Goal: Information Seeking & Learning: Learn about a topic

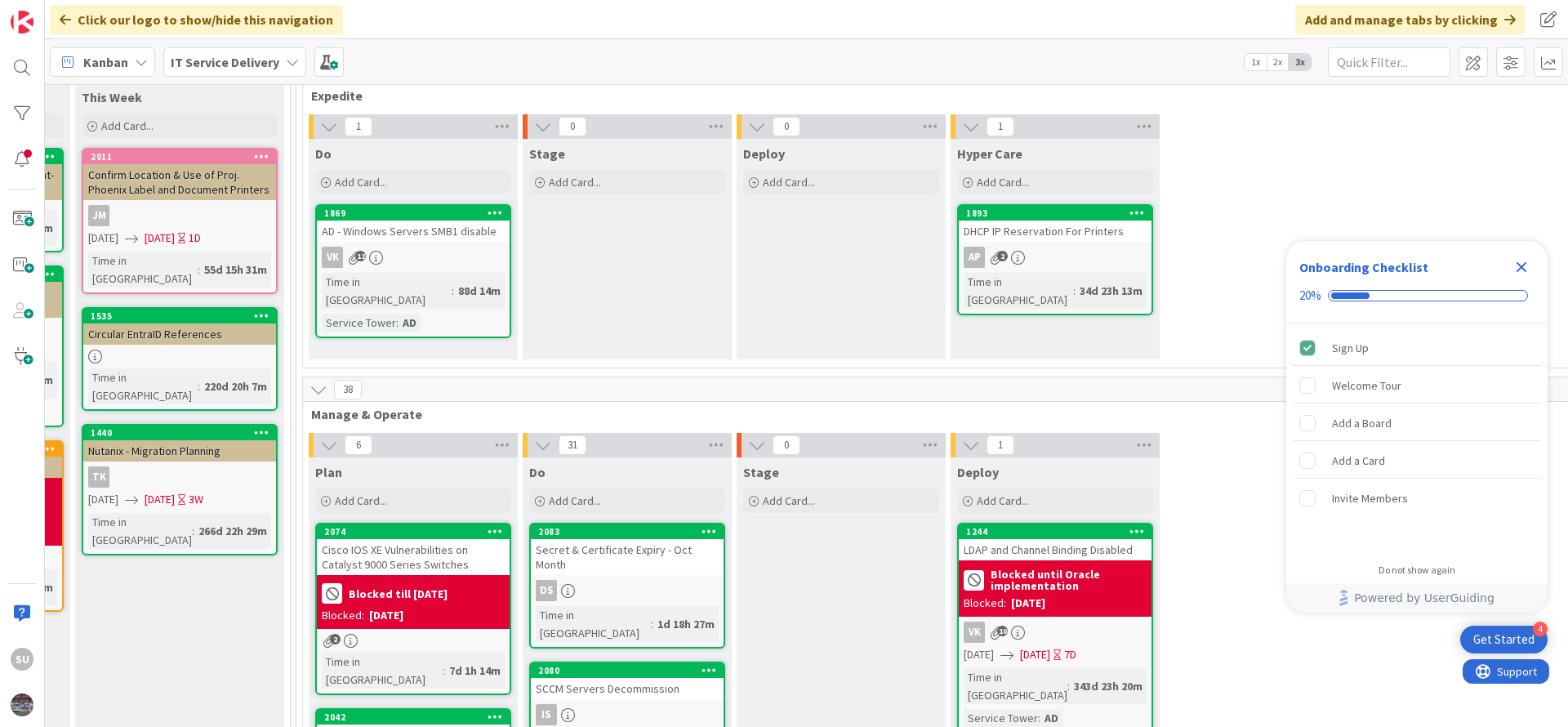
scroll to position [123, 838]
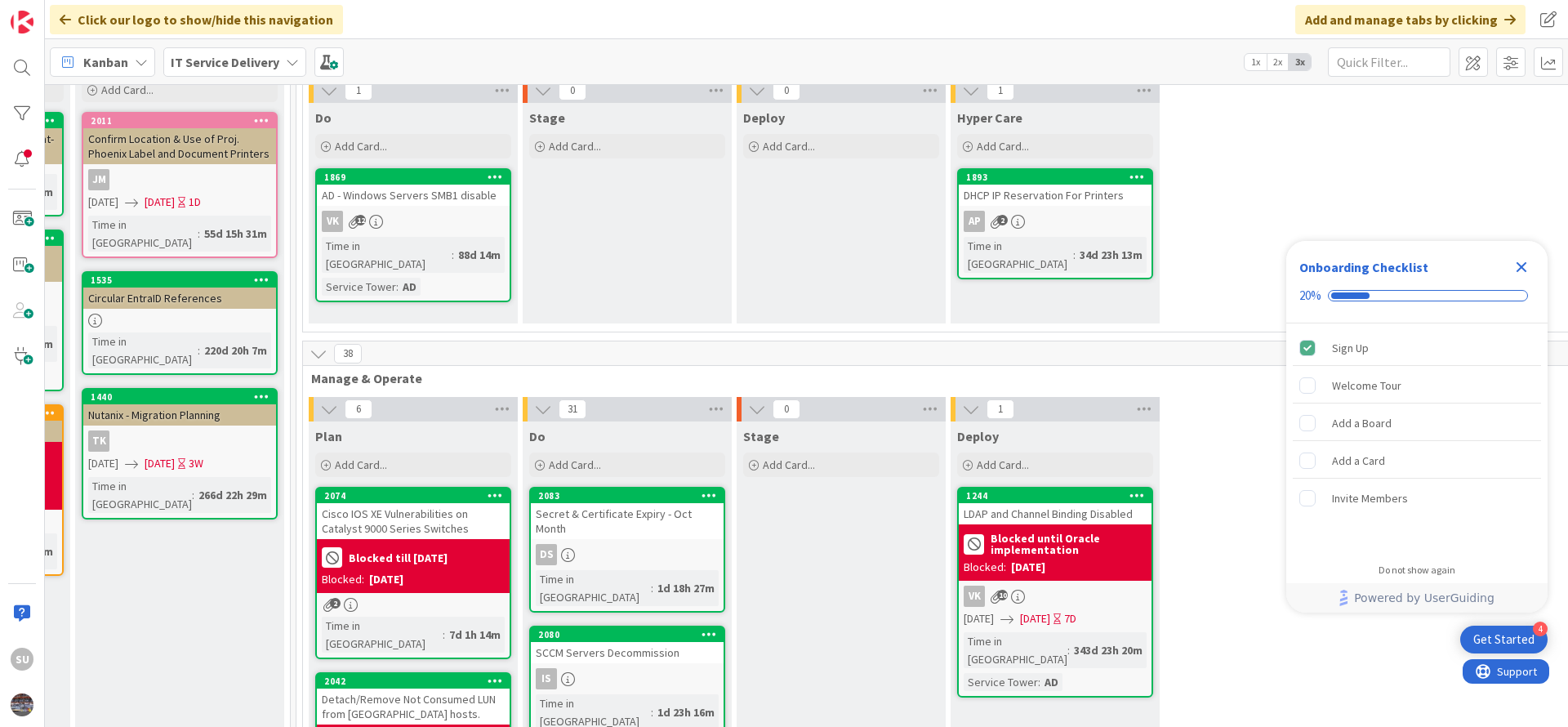
click at [1519, 268] on icon "Close Checklist" at bounding box center [1521, 268] width 10 height 10
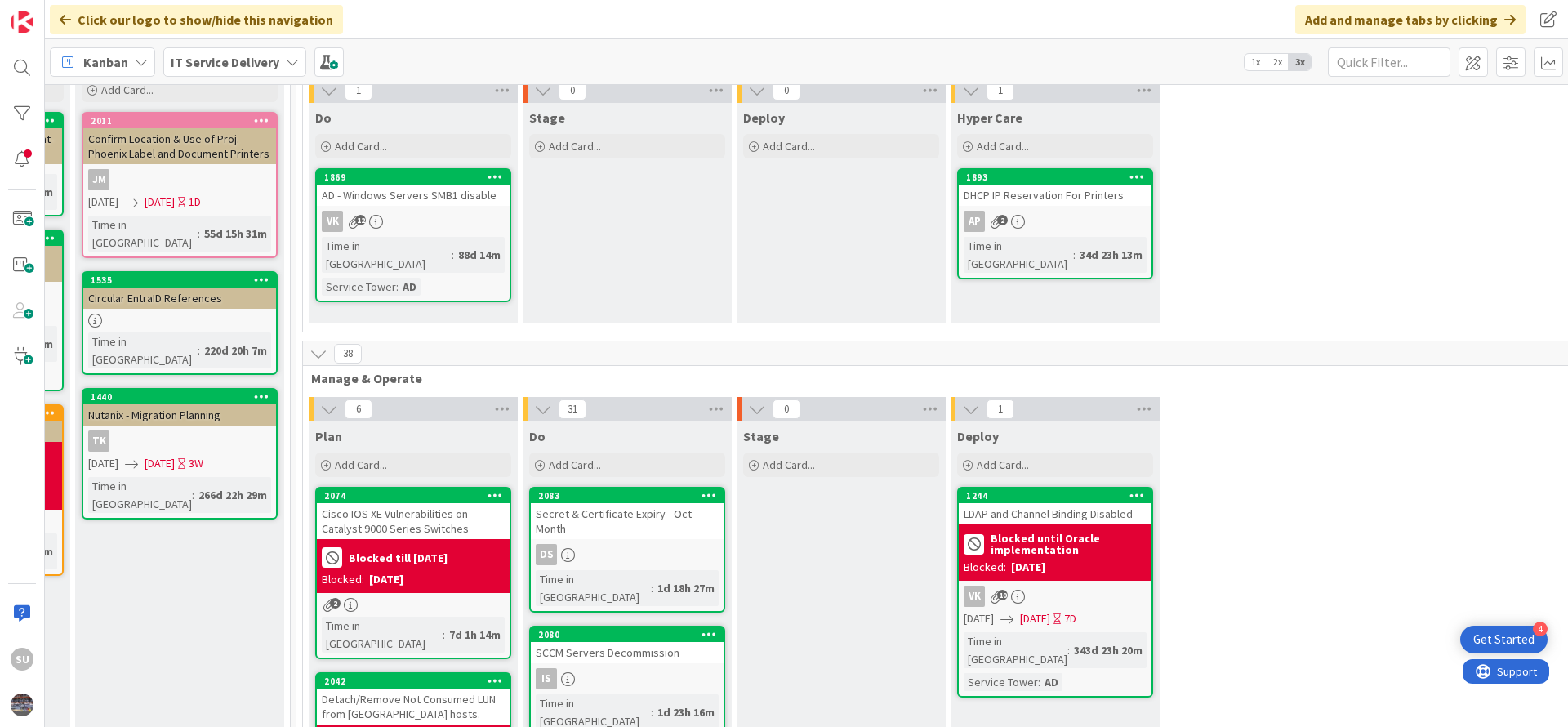
scroll to position [0, 0]
click at [439, 221] on div "VK 12" at bounding box center [413, 221] width 192 height 21
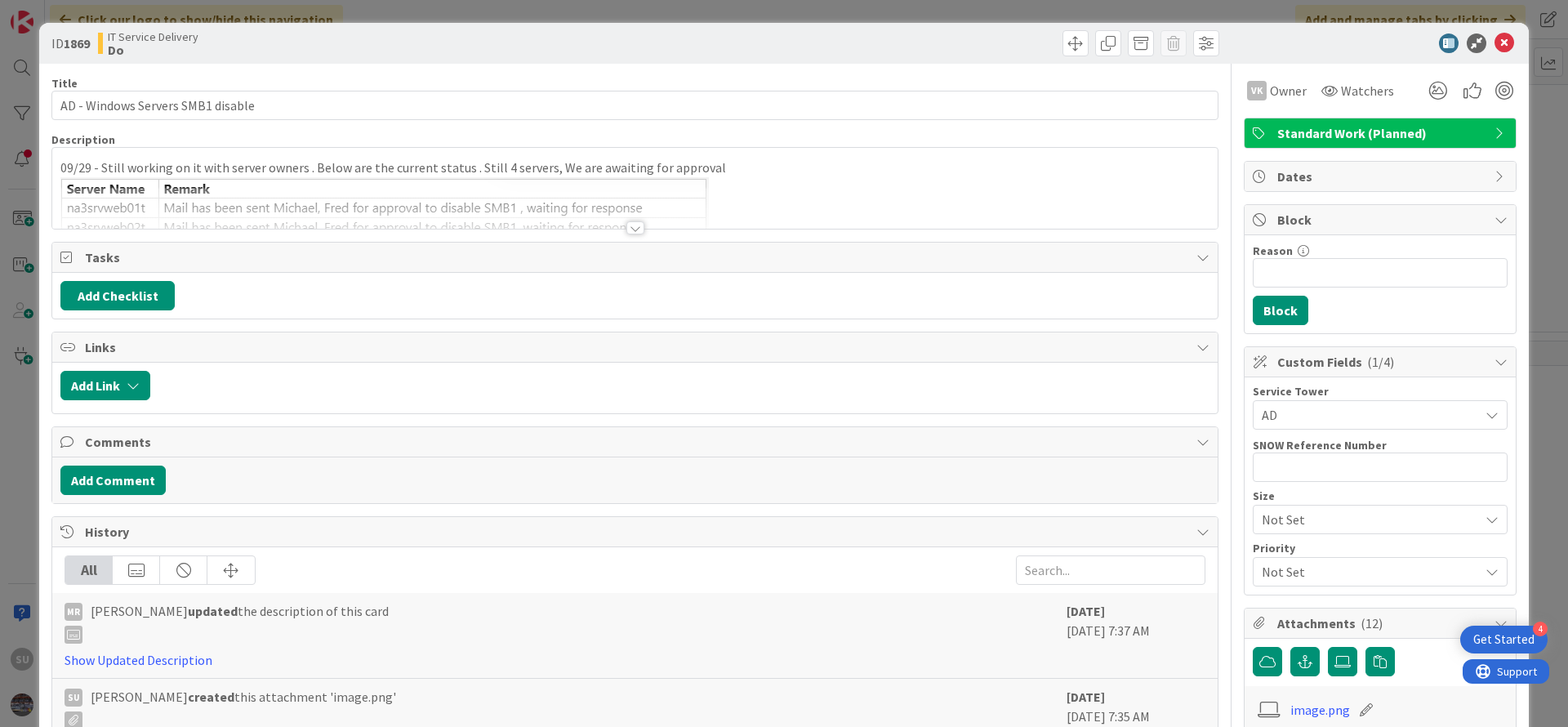
click at [626, 233] on div at bounding box center [635, 228] width 18 height 13
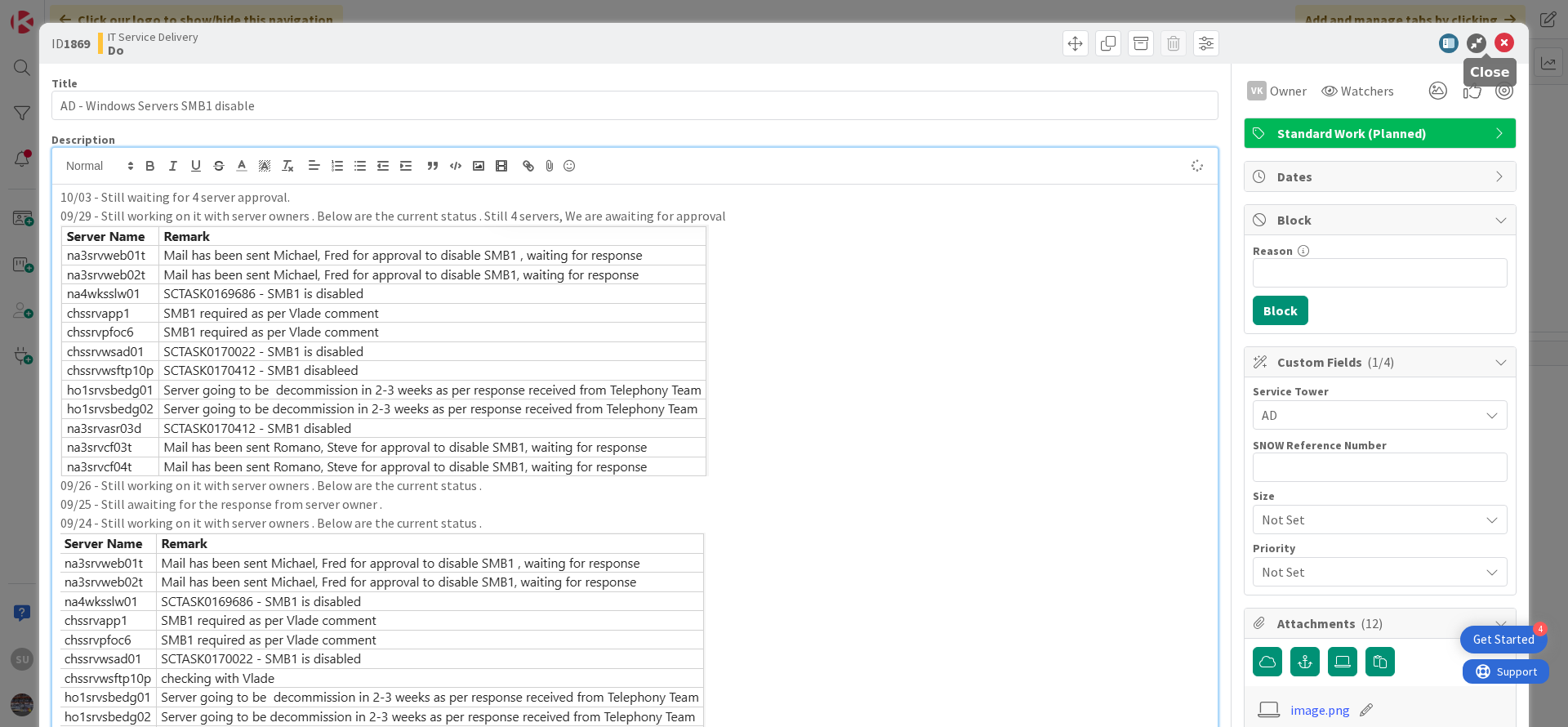
click at [1494, 45] on icon at bounding box center [1503, 43] width 20 height 20
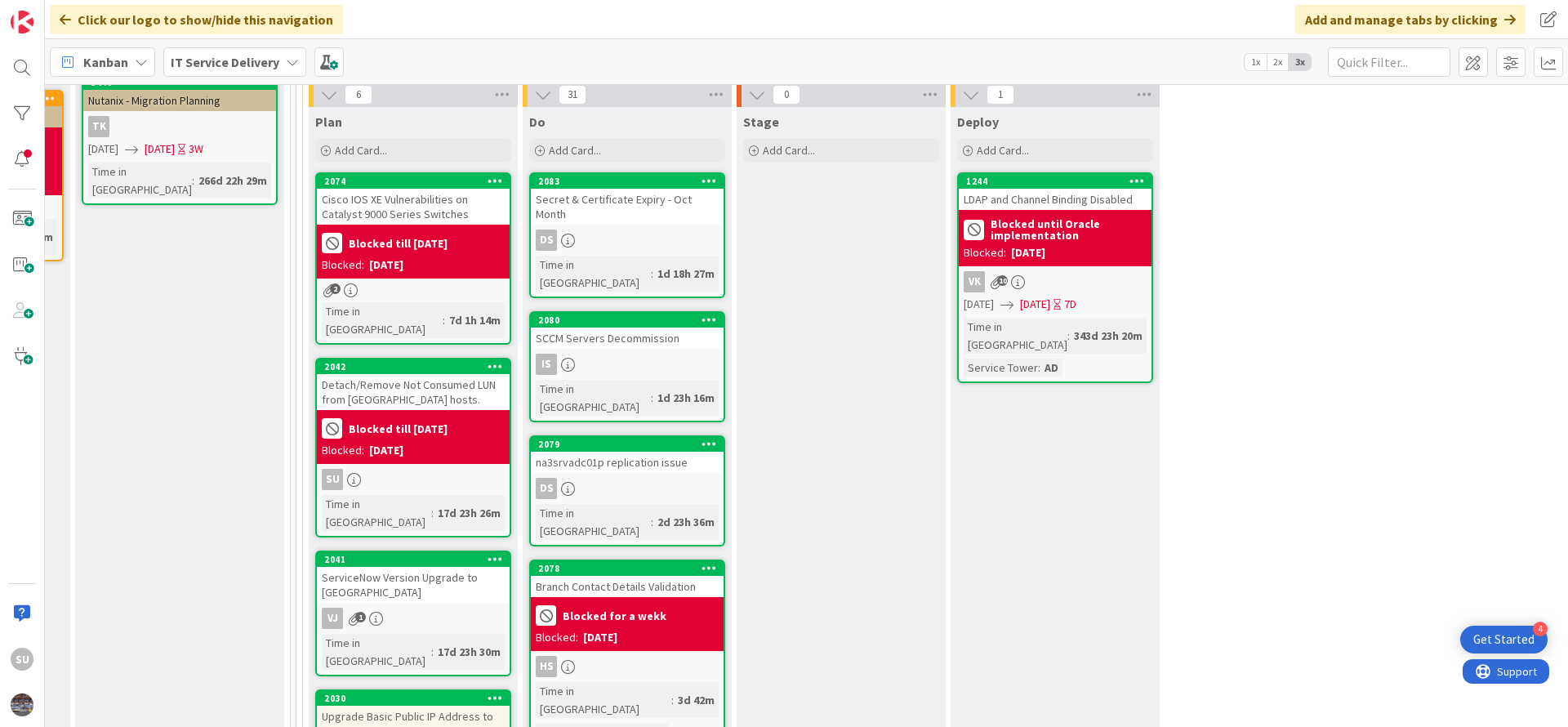
scroll to position [490, 838]
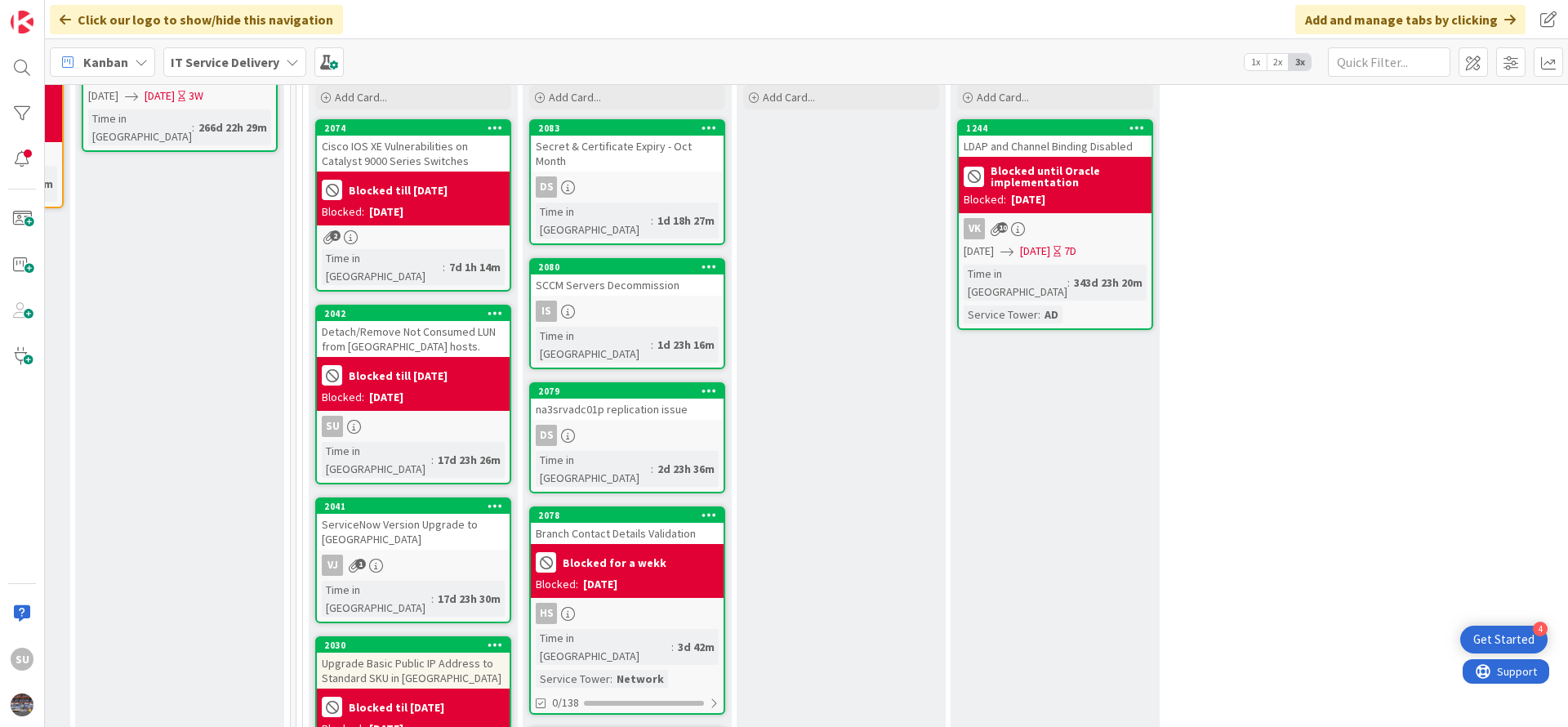
click at [430, 416] on div "SU" at bounding box center [413, 426] width 192 height 21
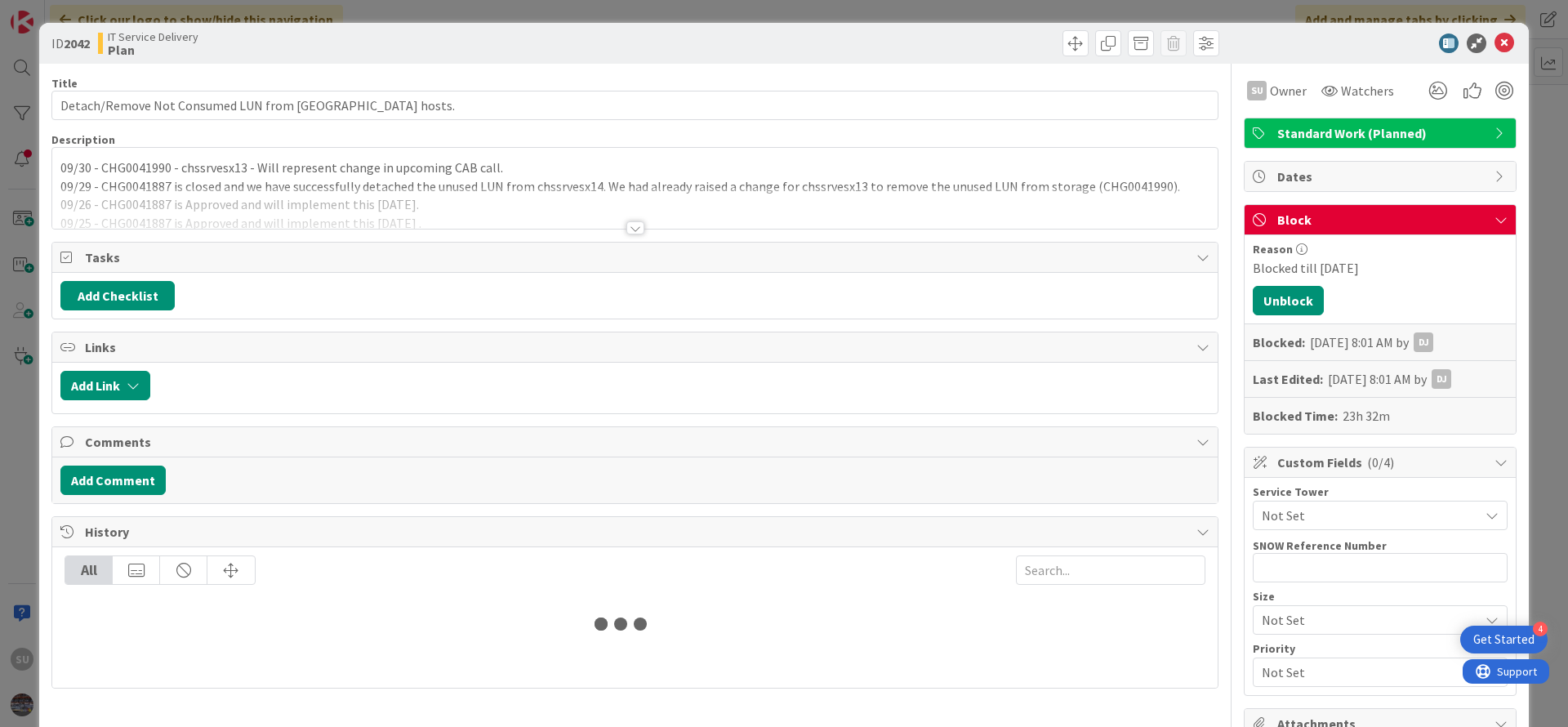
click at [626, 225] on div at bounding box center [635, 228] width 18 height 13
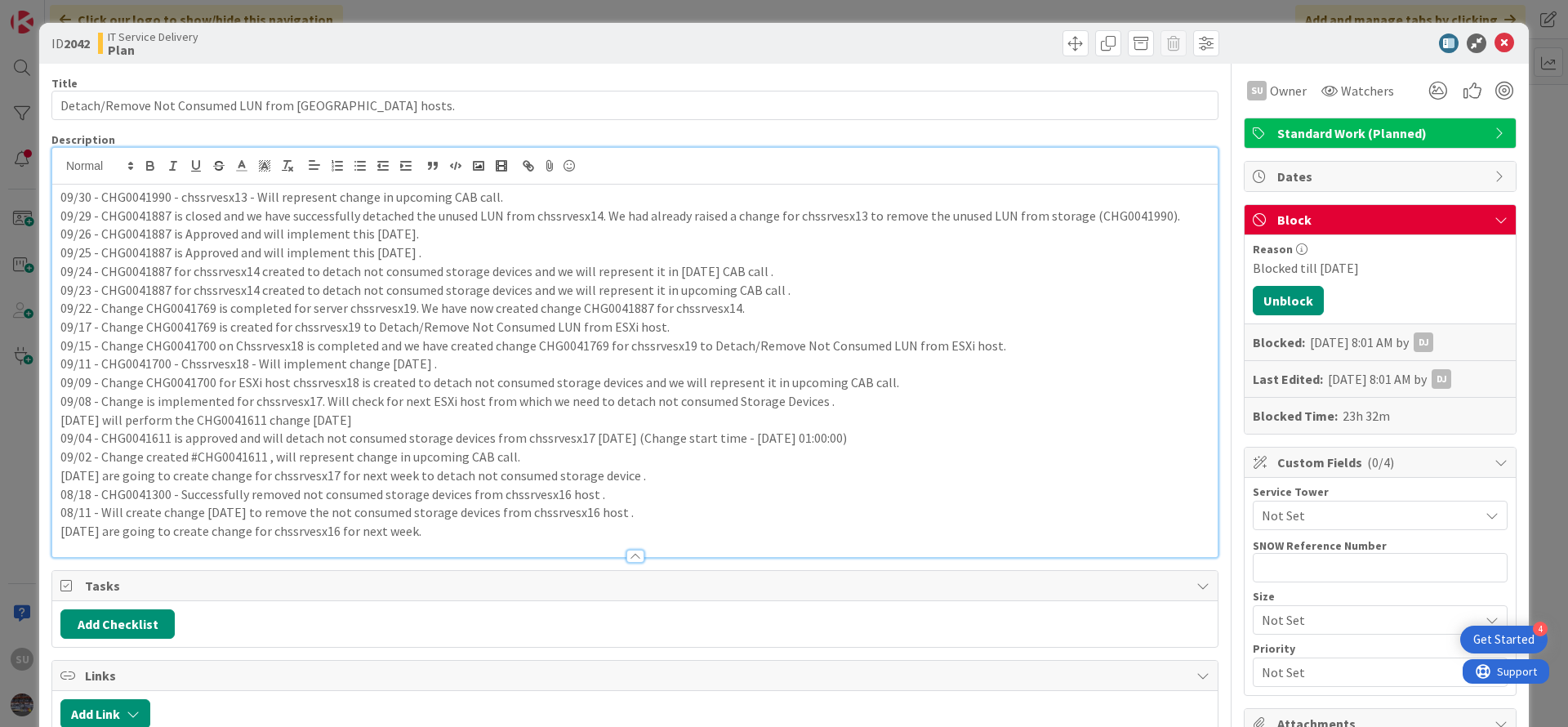
click at [59, 199] on div "09/30 - CHG0041990 - chssrvesx13 - Will represent change in upcoming CAB call. …" at bounding box center [635, 371] width 1165 height 372
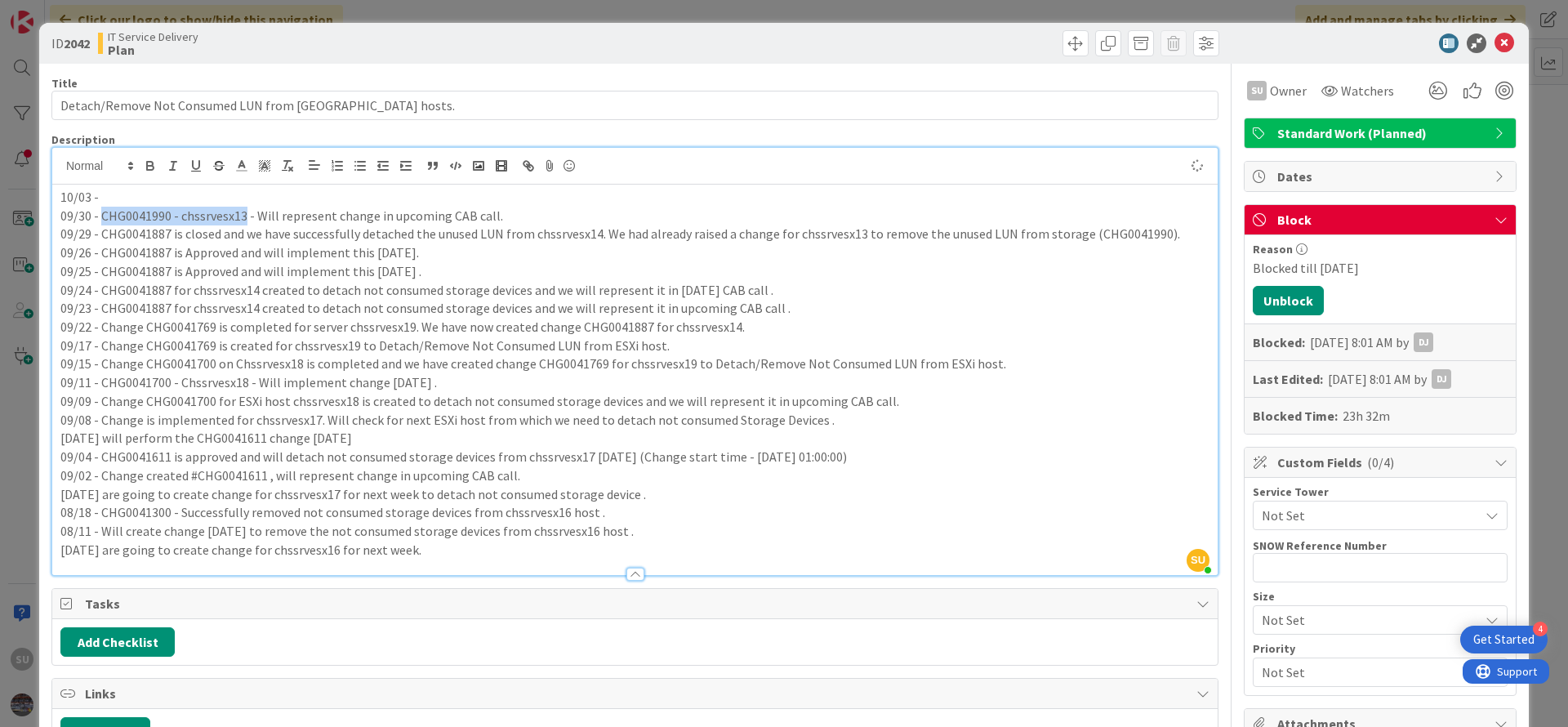
drag, startPoint x: 244, startPoint y: 216, endPoint x: 103, endPoint y: 215, distance: 141.0
click at [103, 215] on p "09/30 - CHG0041990 - chssrvesx13 - Will represent change in upcoming CAB call." at bounding box center [635, 216] width 1149 height 19
copy p "CHG0041990 - chssrvesx13"
click at [123, 196] on p "10/03 -" at bounding box center [635, 198] width 1149 height 19
click at [1494, 36] on icon at bounding box center [1503, 43] width 20 height 20
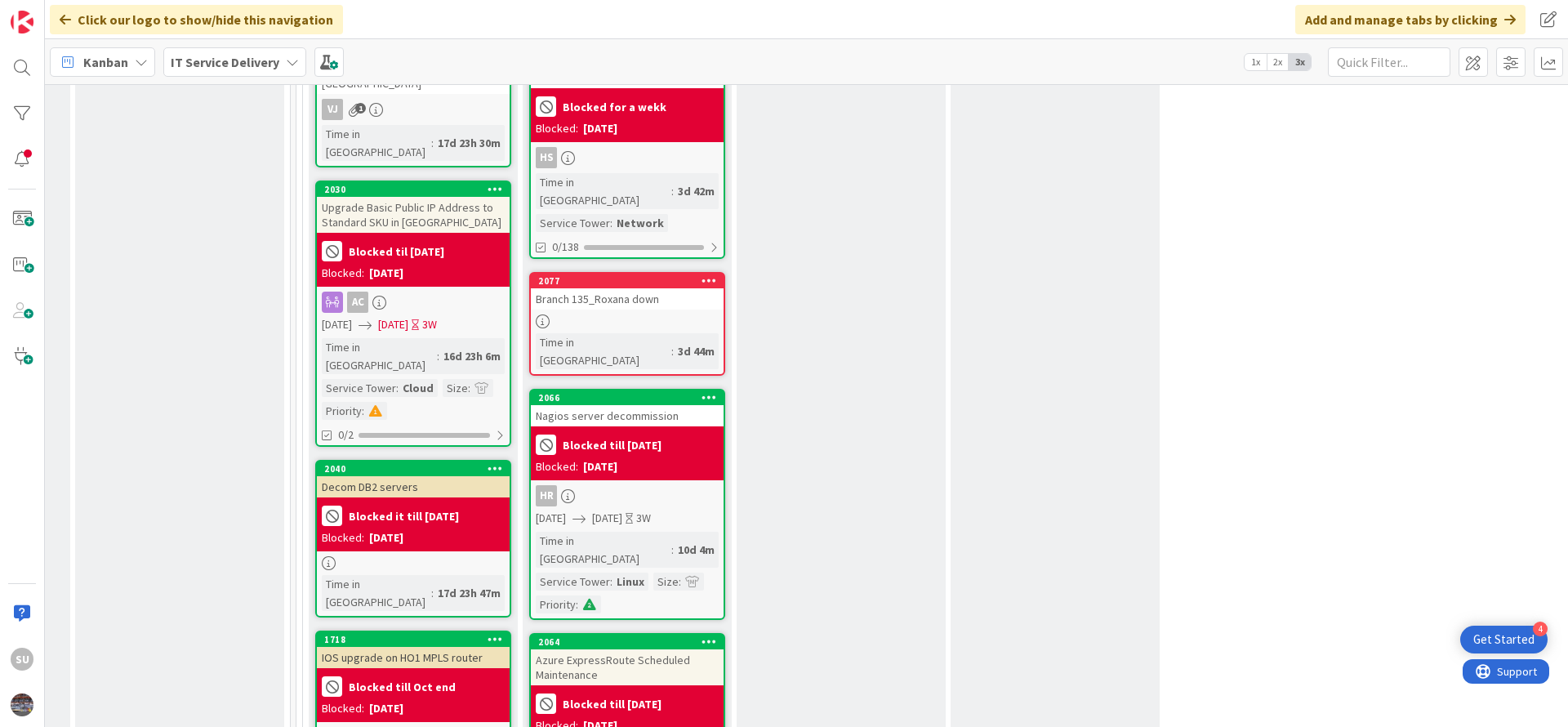
scroll to position [980, 838]
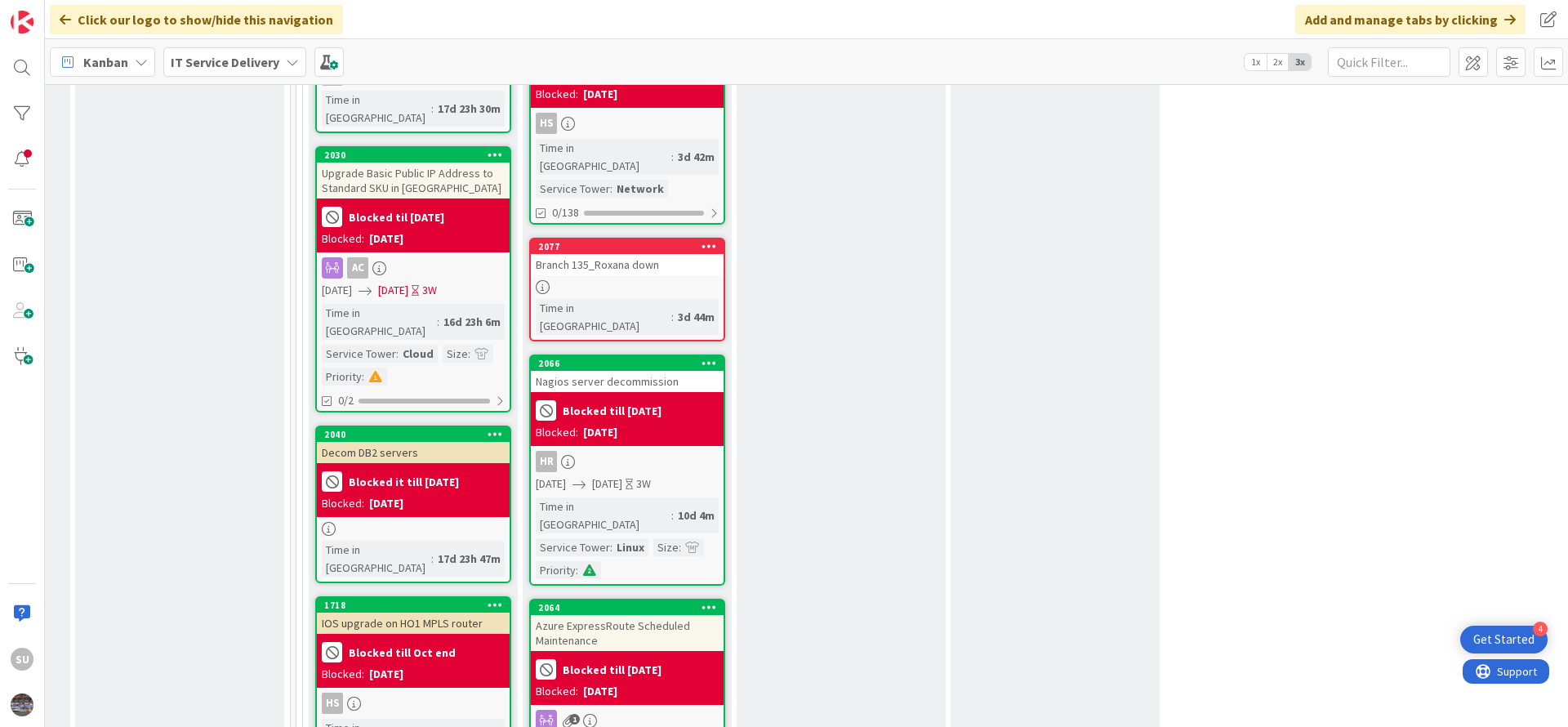
click at [405, 522] on div at bounding box center [413, 529] width 192 height 14
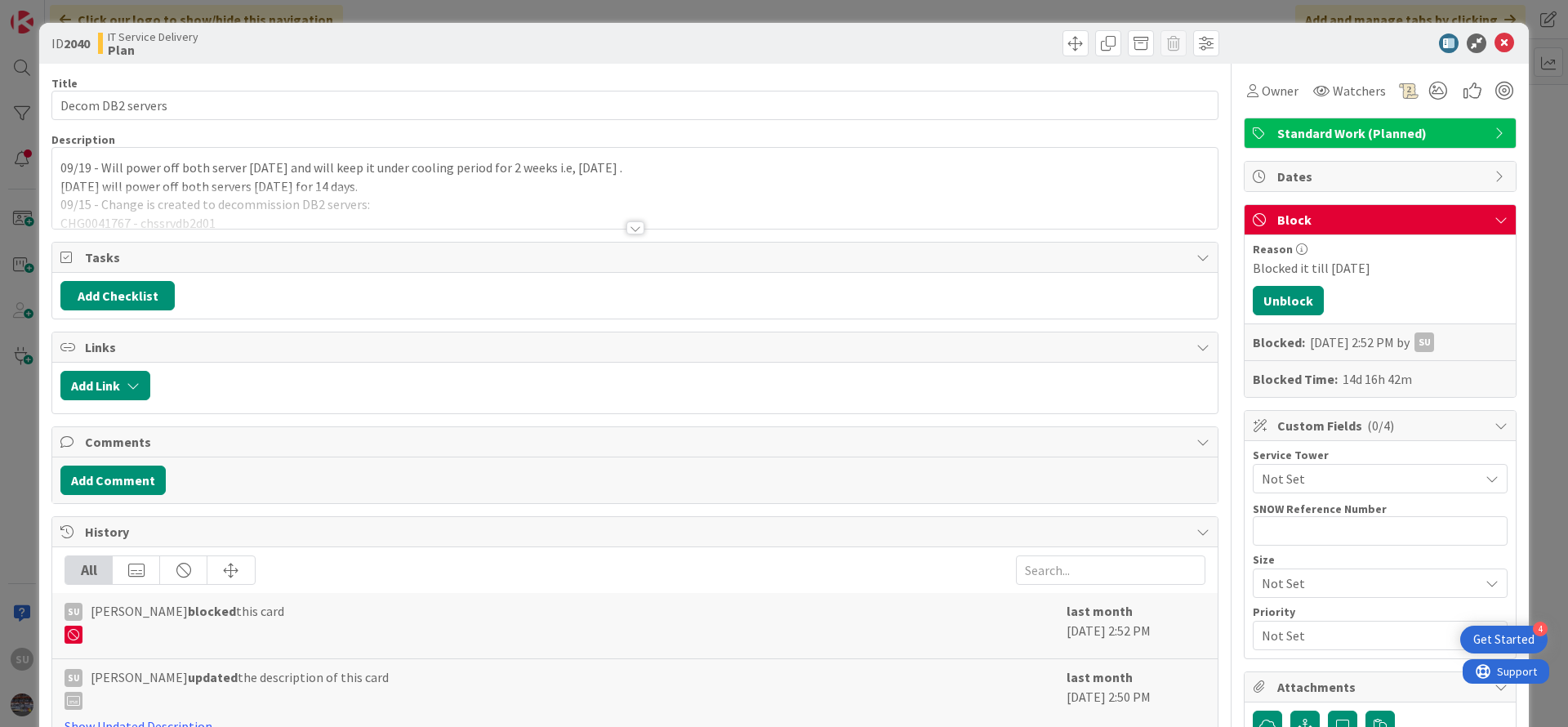
click at [626, 222] on div at bounding box center [635, 228] width 18 height 13
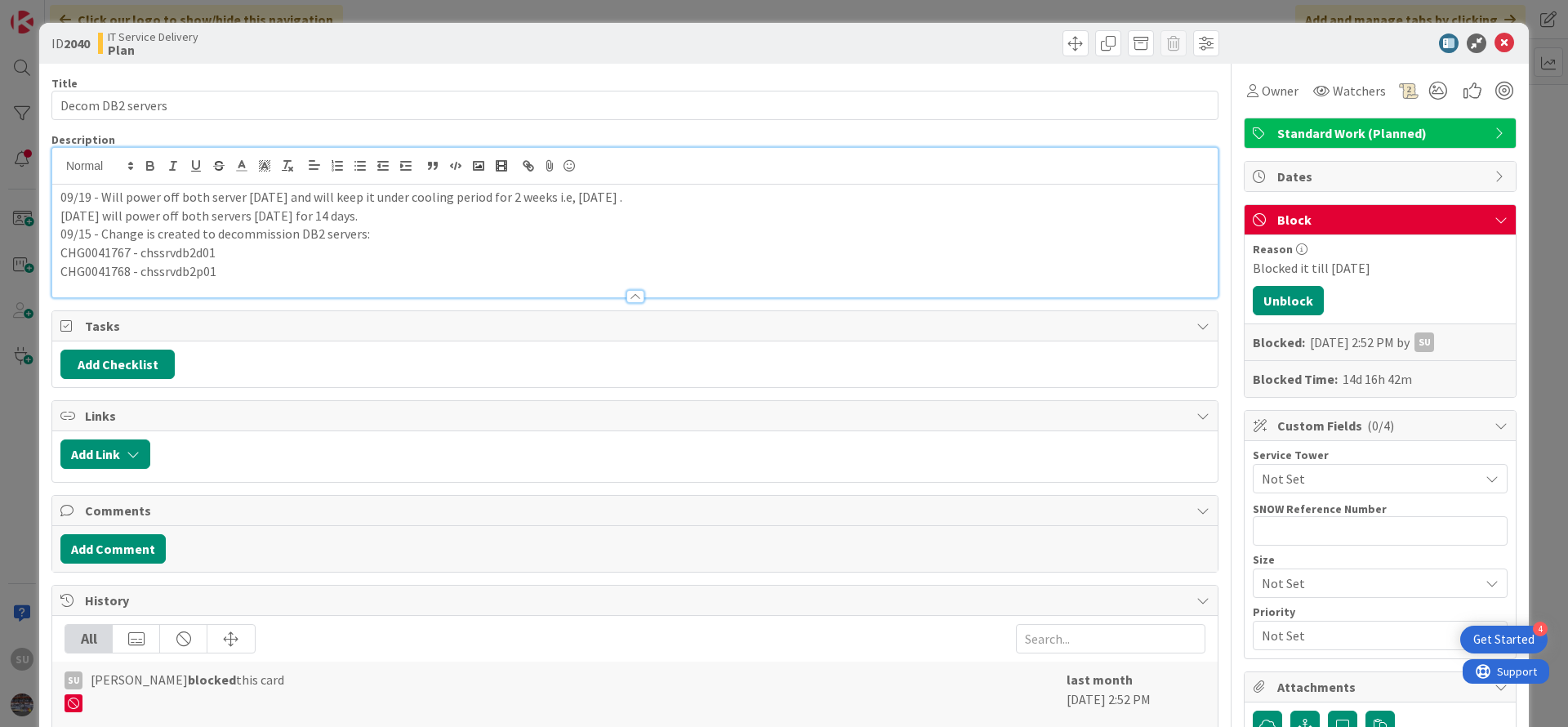
click at [59, 200] on div "09/19 - Will power off both server [DATE] and will keep it under cooling period…" at bounding box center [635, 241] width 1165 height 113
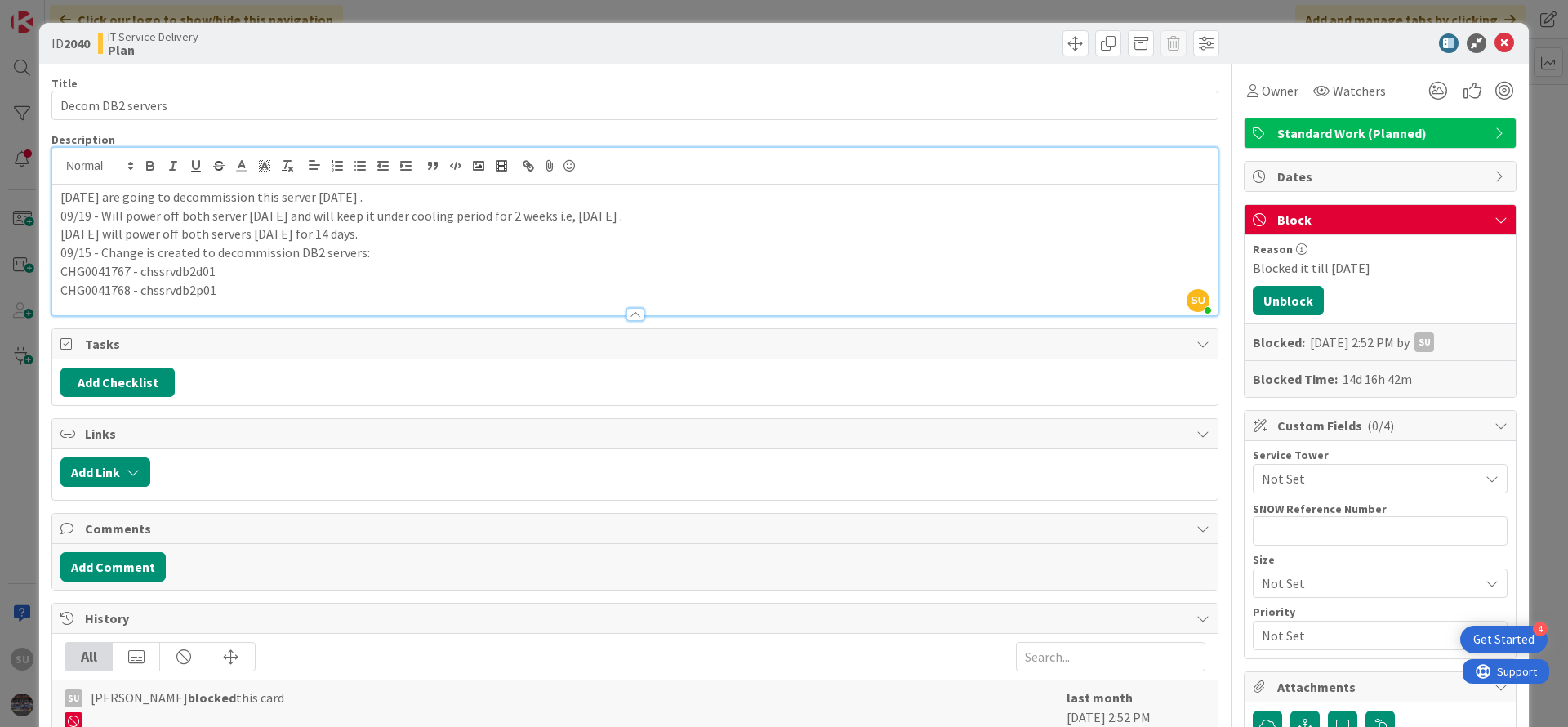
click at [95, 269] on p "CHG0041767 - chssrvdb2d01" at bounding box center [635, 272] width 1149 height 19
copy p "CHG0041767"
click at [267, 305] on div at bounding box center [635, 307] width 1165 height 17
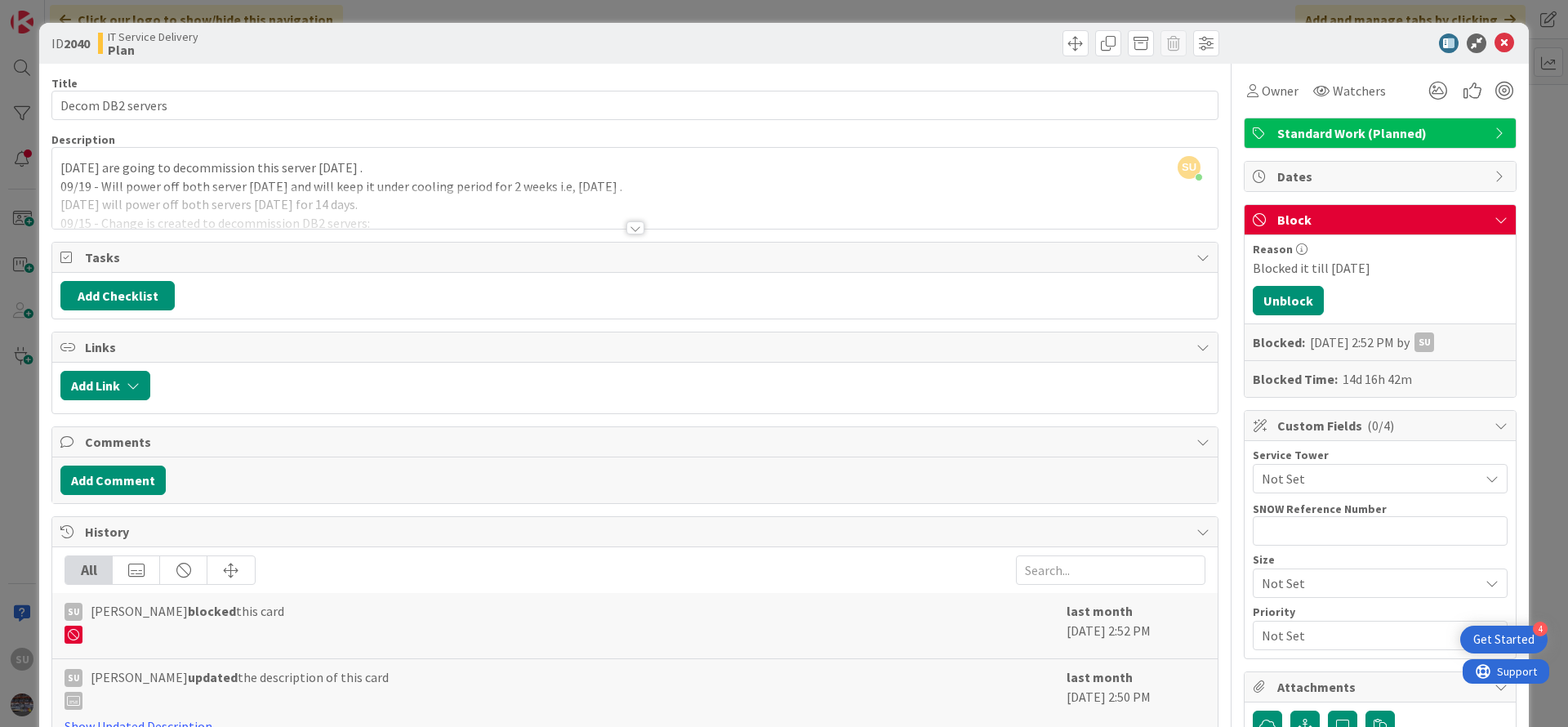
click at [626, 228] on div at bounding box center [635, 228] width 18 height 13
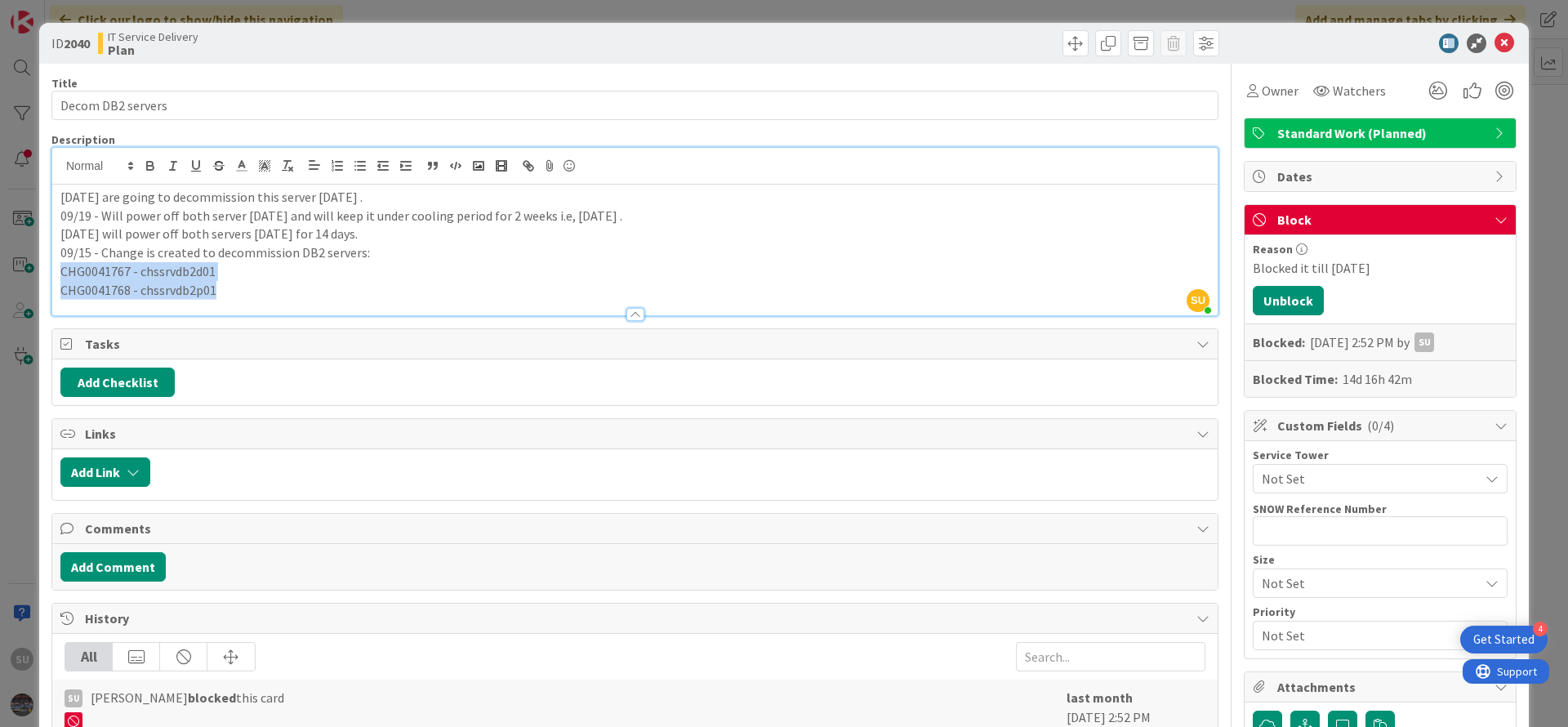
drag, startPoint x: 232, startPoint y: 285, endPoint x: 60, endPoint y: 267, distance: 172.9
click at [60, 267] on div "[DATE] are going to decommission this server [DATE] . 09/19 - Will power off bo…" at bounding box center [635, 250] width 1165 height 130
copy div "CHG0041767 - chssrvdb2d01 CHG0041768 - chssrvdb2p01"
drag, startPoint x: 287, startPoint y: 199, endPoint x: 270, endPoint y: 199, distance: 17.0
click at [270, 199] on p "[DATE] are going to decommission this server [DATE] ." at bounding box center [635, 198] width 1149 height 19
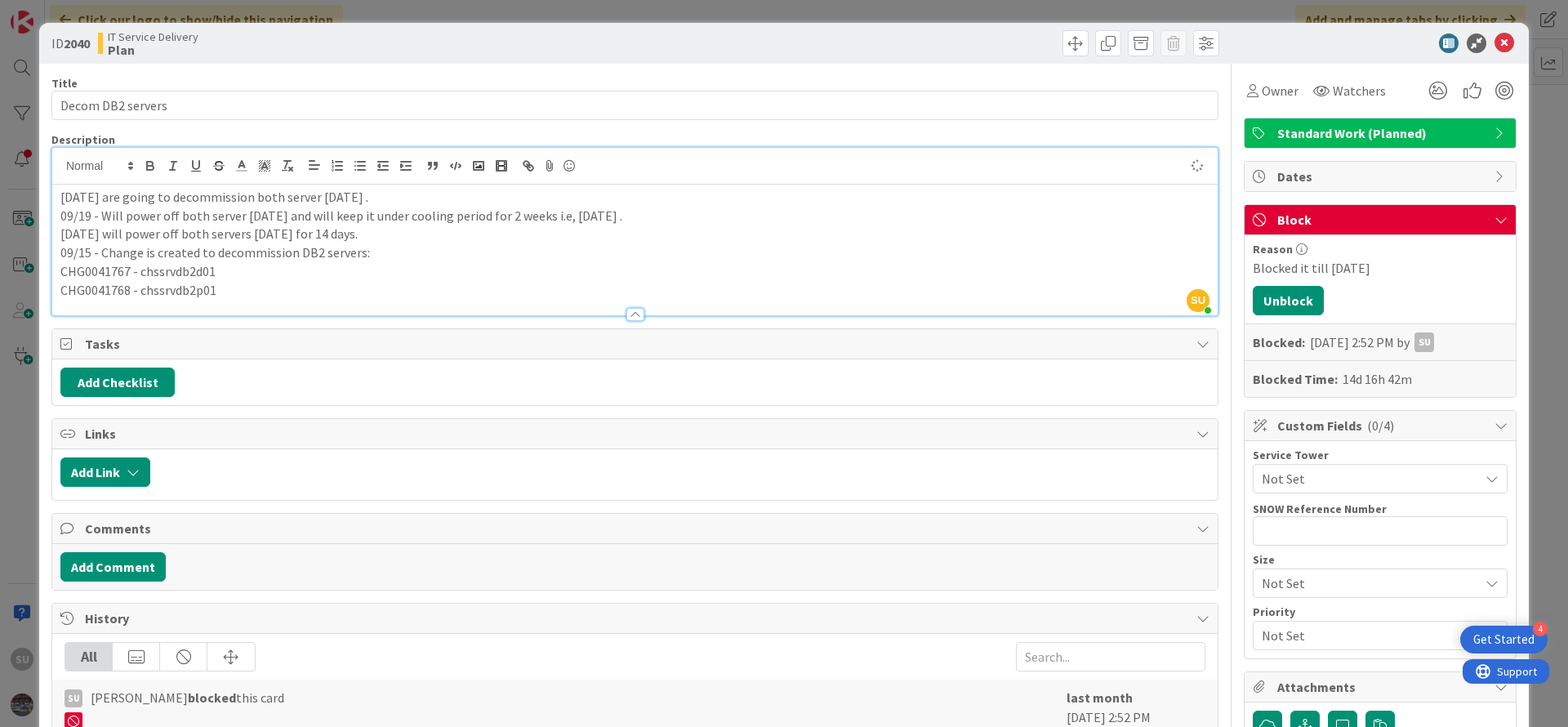
click at [541, 247] on p "09/15 - Change is created to decommission DB2 servers:" at bounding box center [635, 253] width 1149 height 19
click at [1494, 43] on icon at bounding box center [1503, 43] width 20 height 20
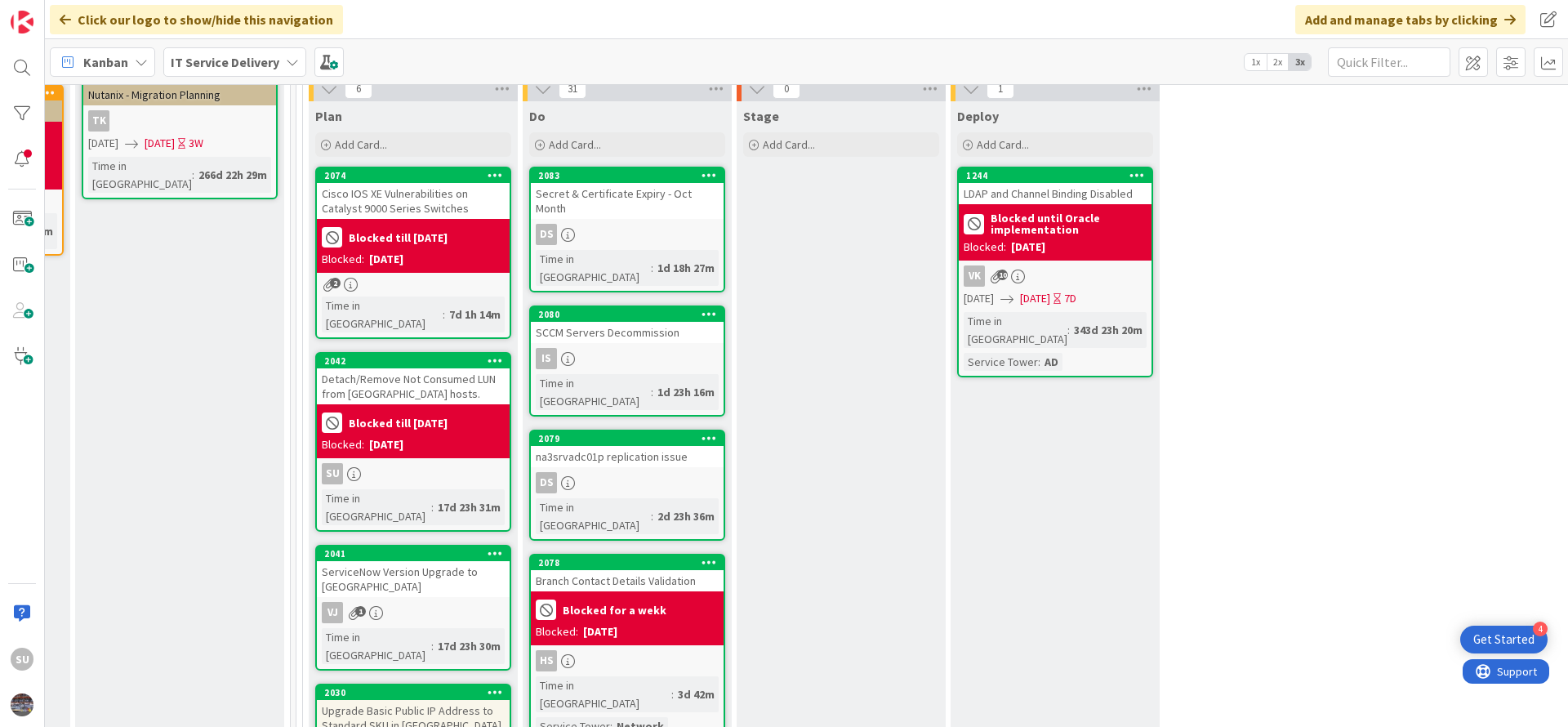
scroll to position [367, 838]
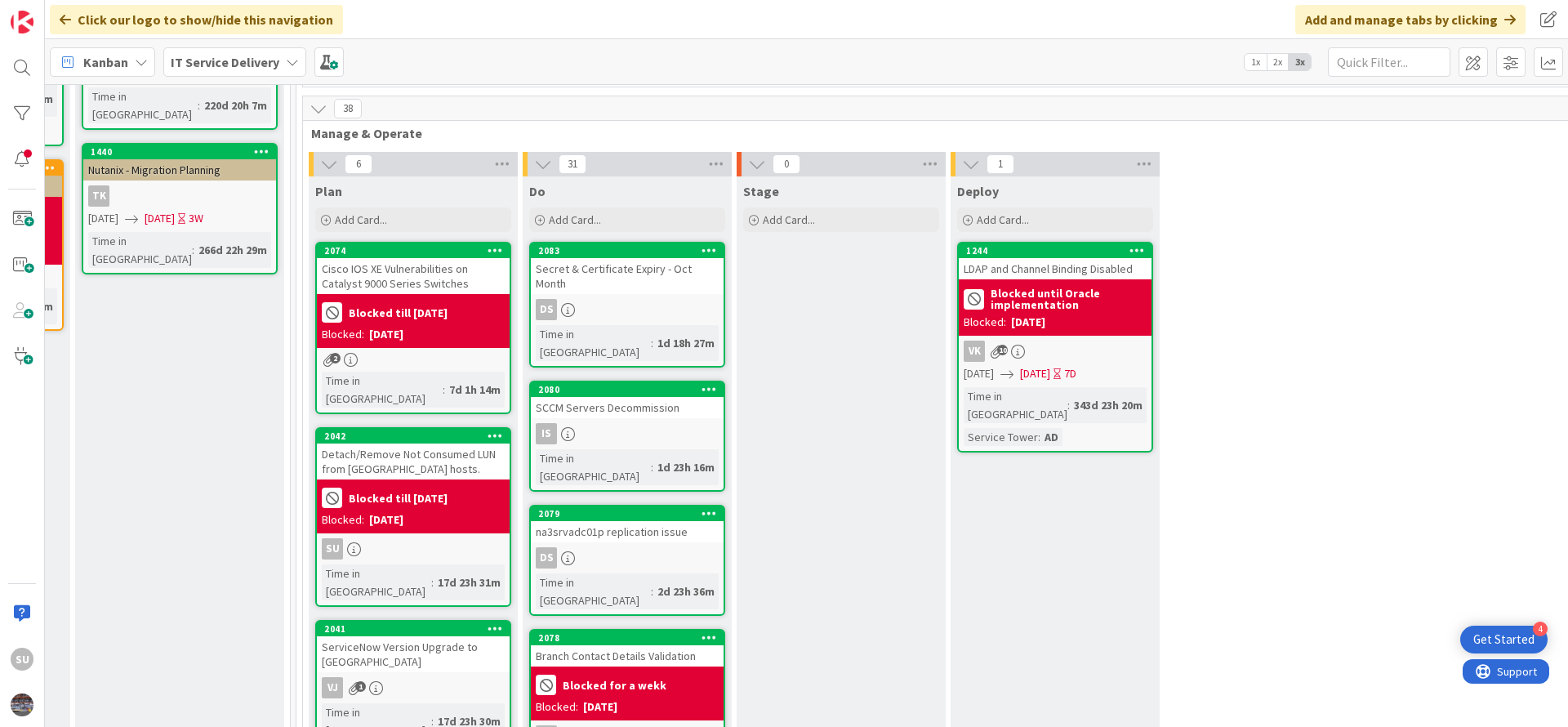
click at [632, 424] on div "Is" at bounding box center [627, 434] width 192 height 21
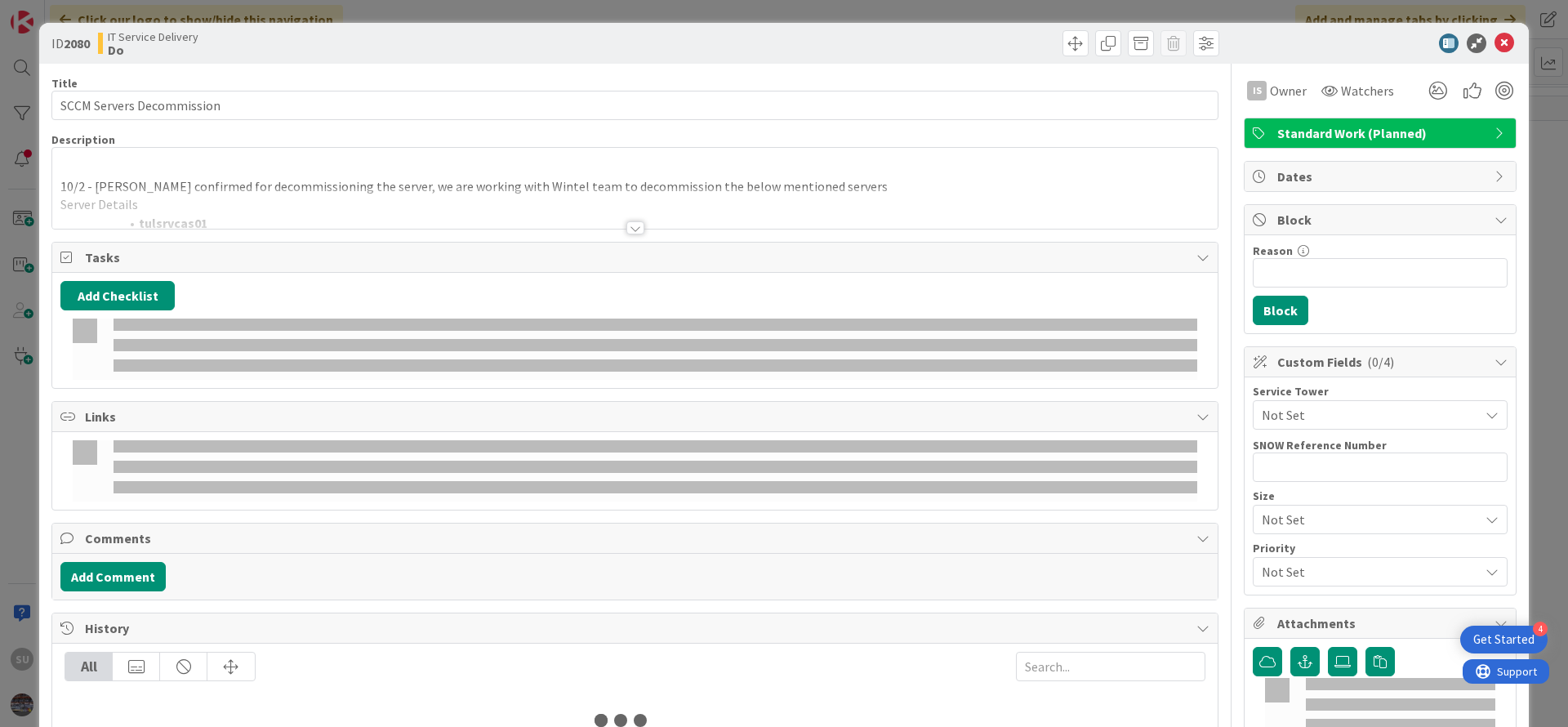
click at [626, 224] on div at bounding box center [635, 228] width 18 height 13
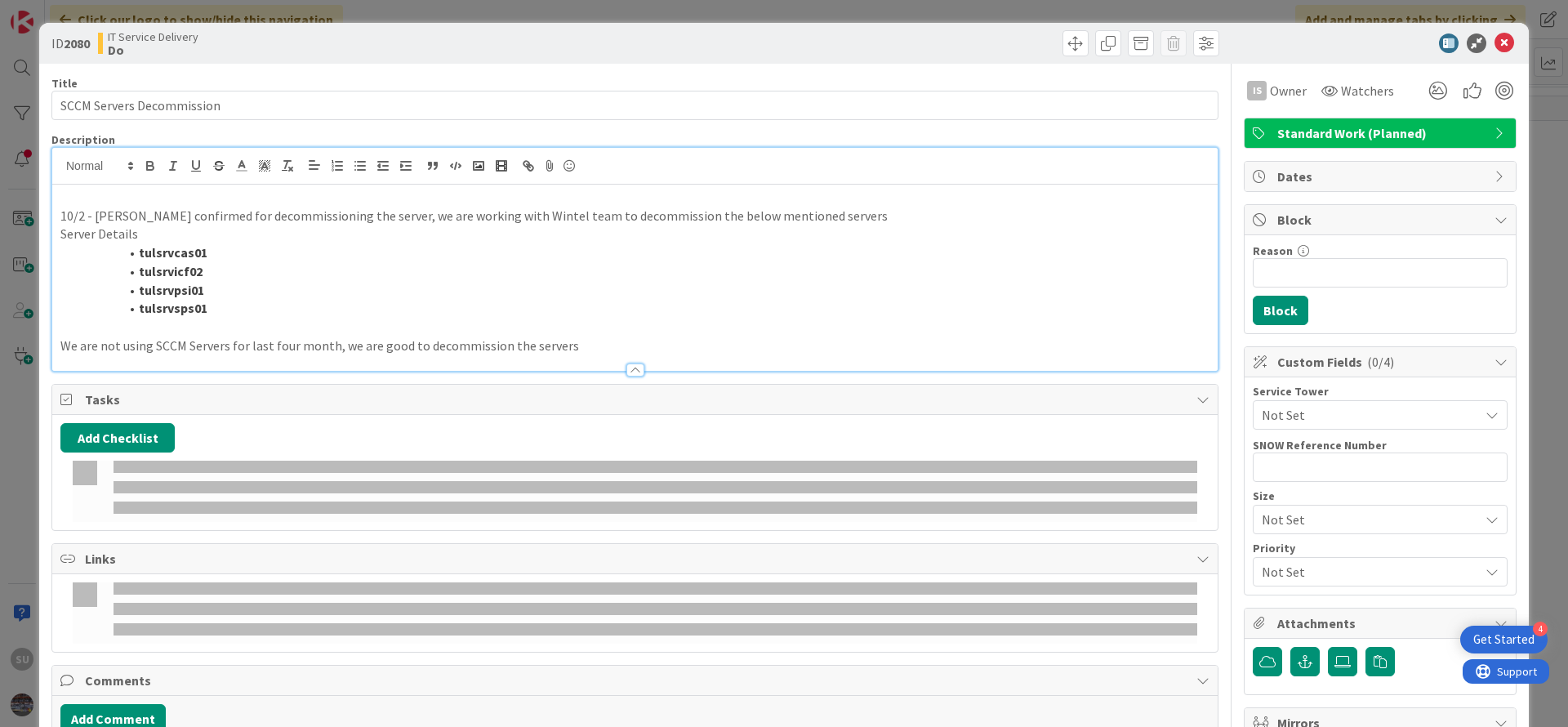
click at [71, 193] on p at bounding box center [635, 198] width 1149 height 19
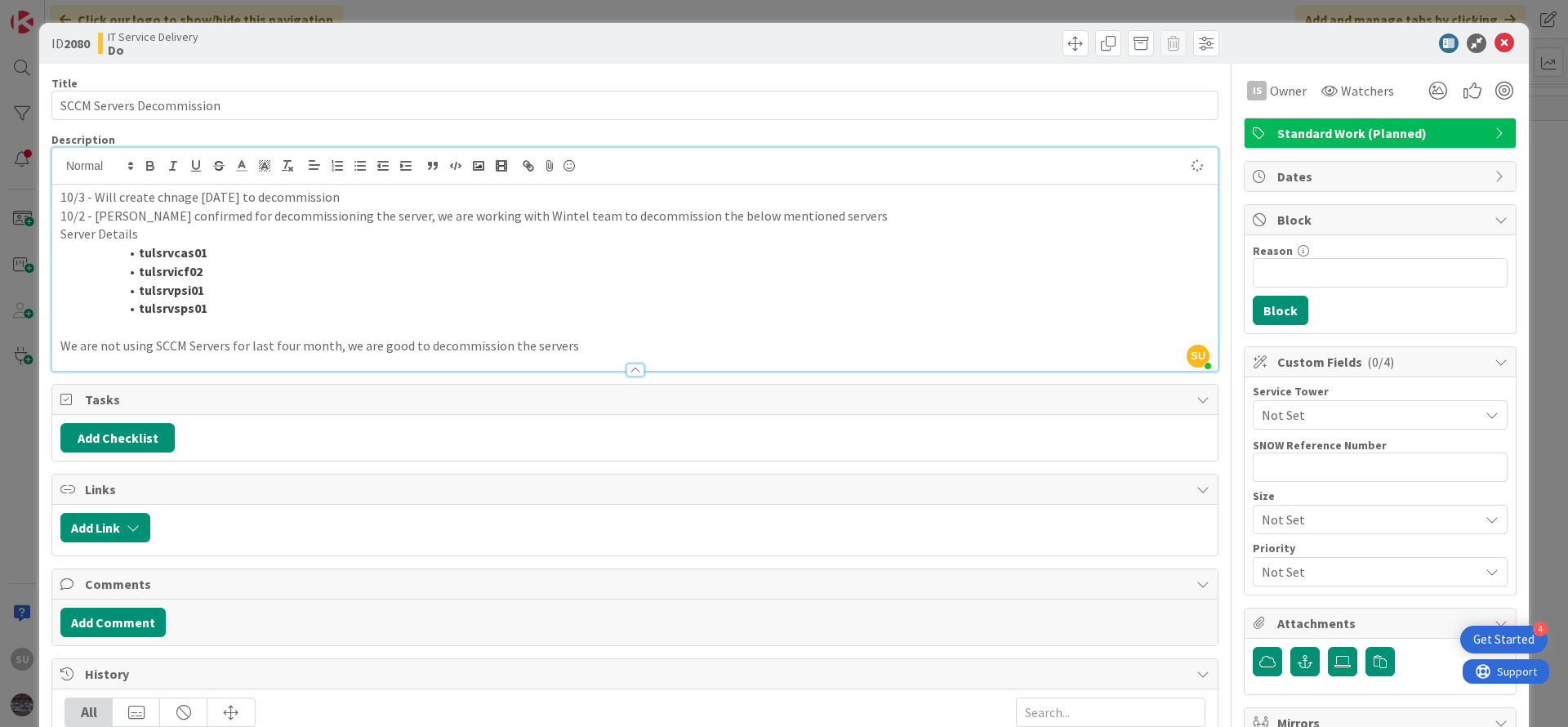
click at [167, 207] on p "10/2 - [PERSON_NAME] confirmed for decommissioning the server, we are working w…" at bounding box center [635, 216] width 1149 height 19
click at [172, 197] on p "10/3 - Will create chnage [DATE] to decommission" at bounding box center [635, 198] width 1149 height 19
click at [357, 189] on p "10/3 - Will create change [DATE] to decommission" at bounding box center [635, 198] width 1149 height 19
click at [1494, 48] on icon at bounding box center [1503, 43] width 20 height 20
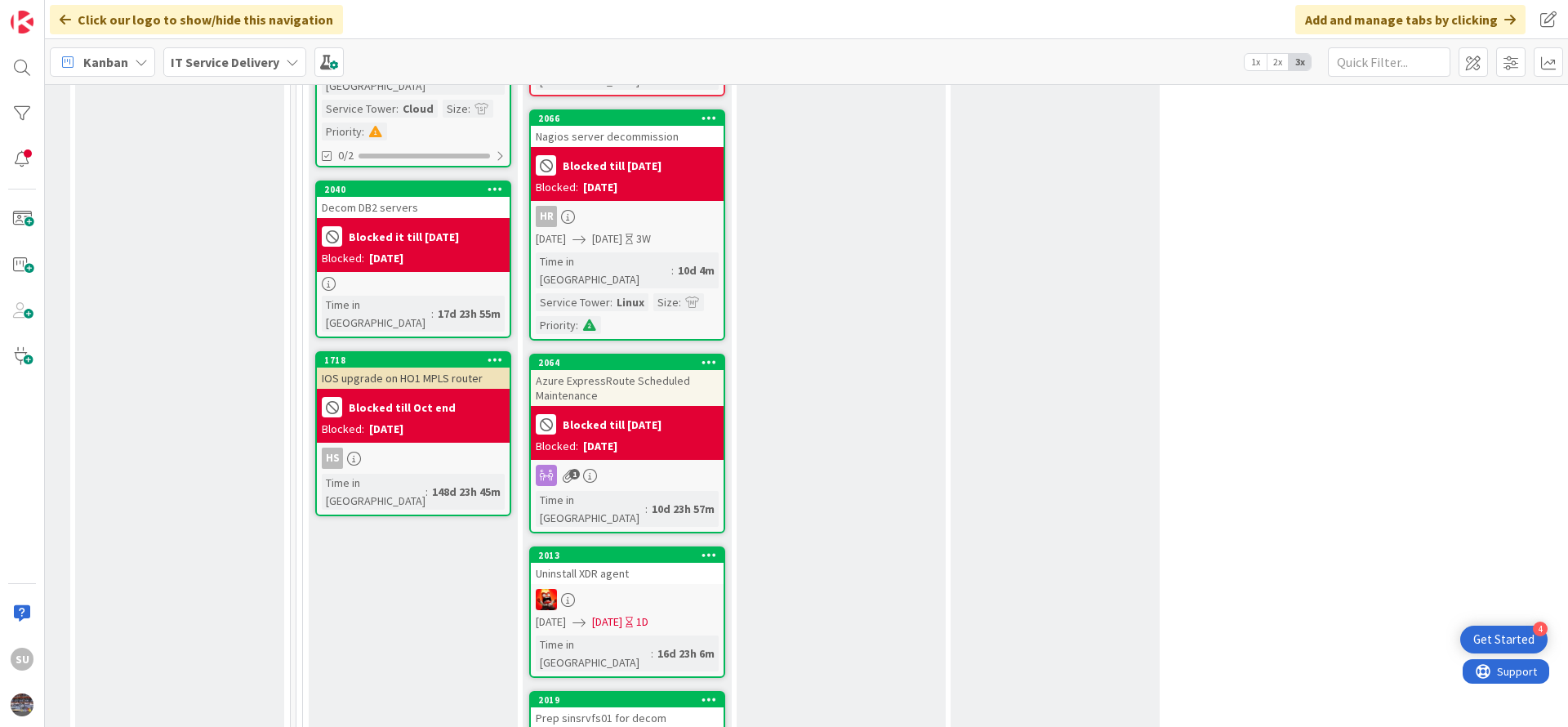
scroll to position [1348, 838]
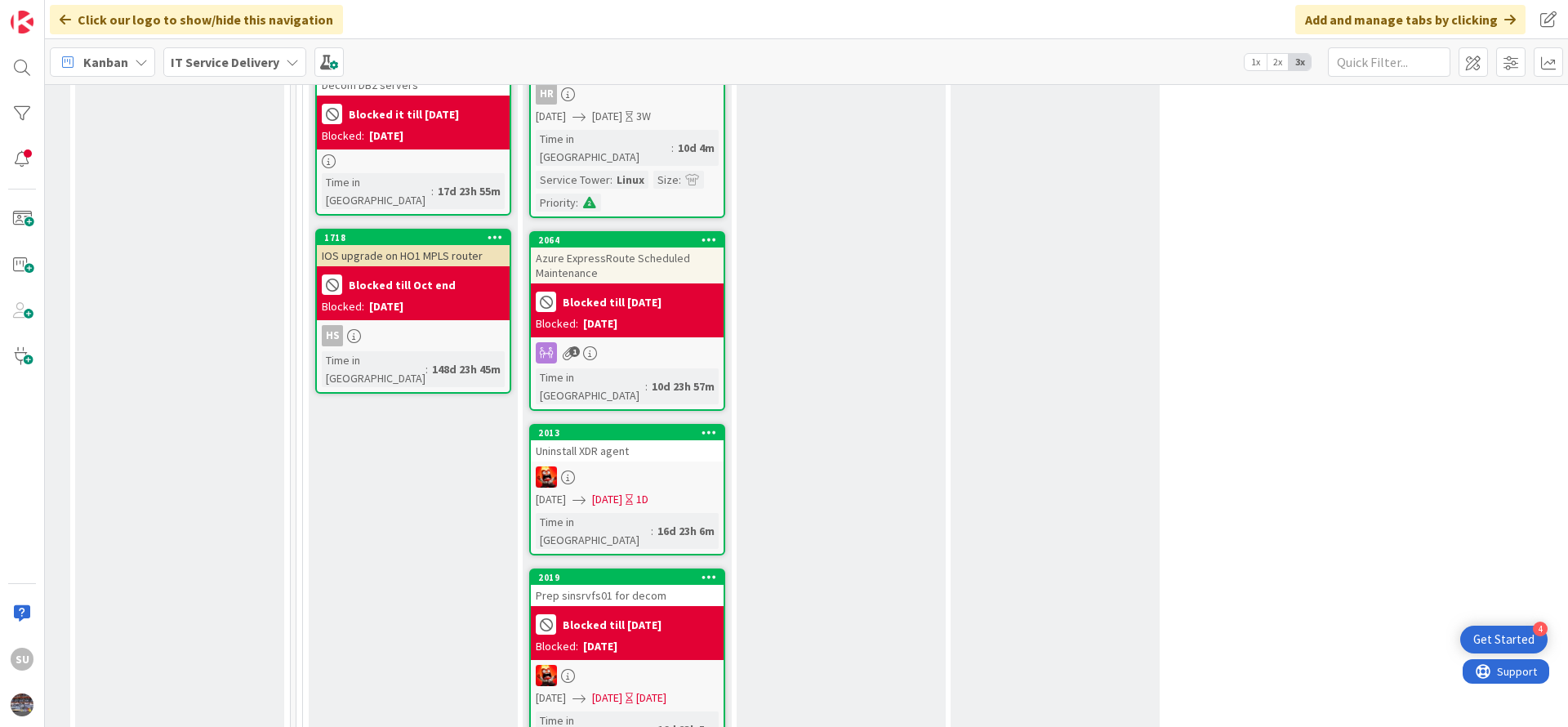
click at [663, 466] on div at bounding box center [627, 476] width 192 height 21
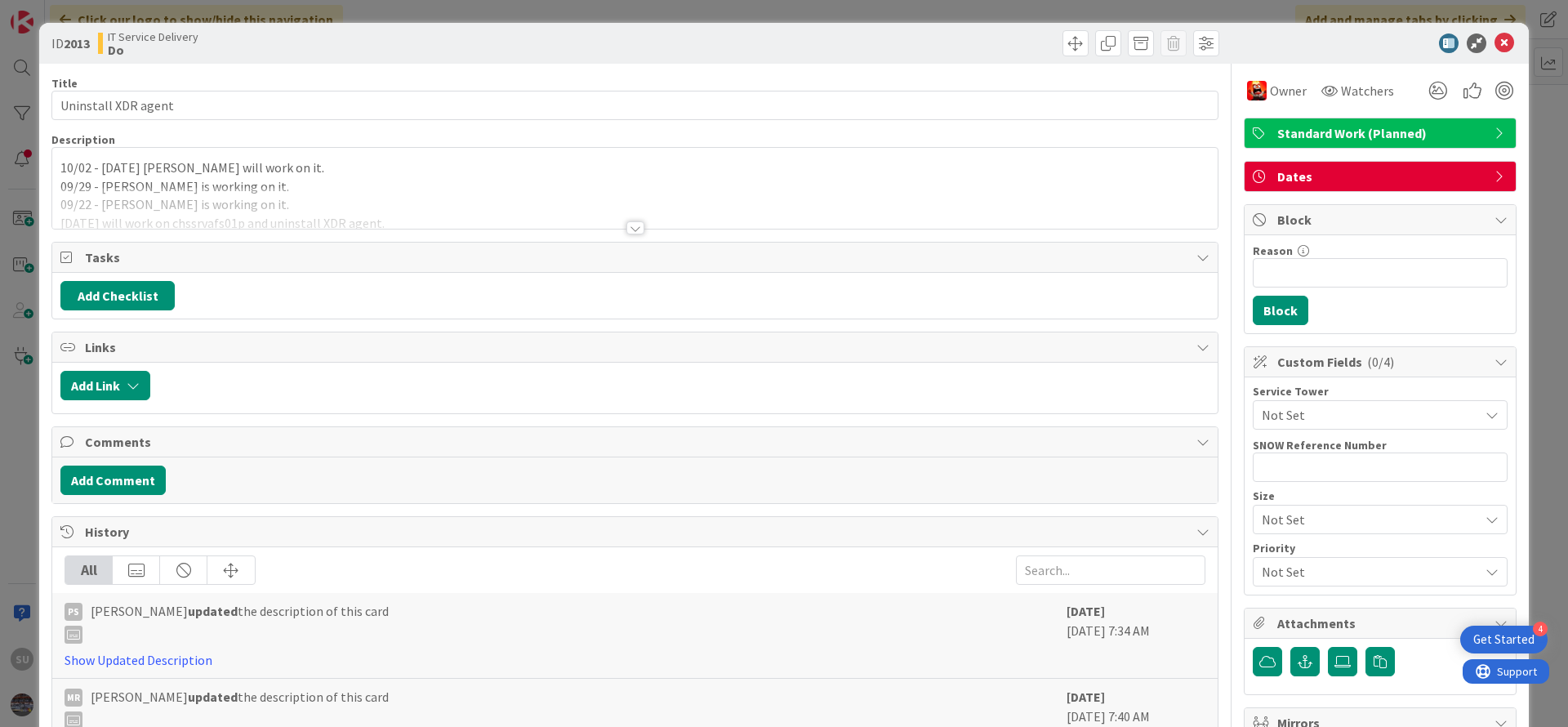
click at [626, 225] on div at bounding box center [635, 228] width 18 height 13
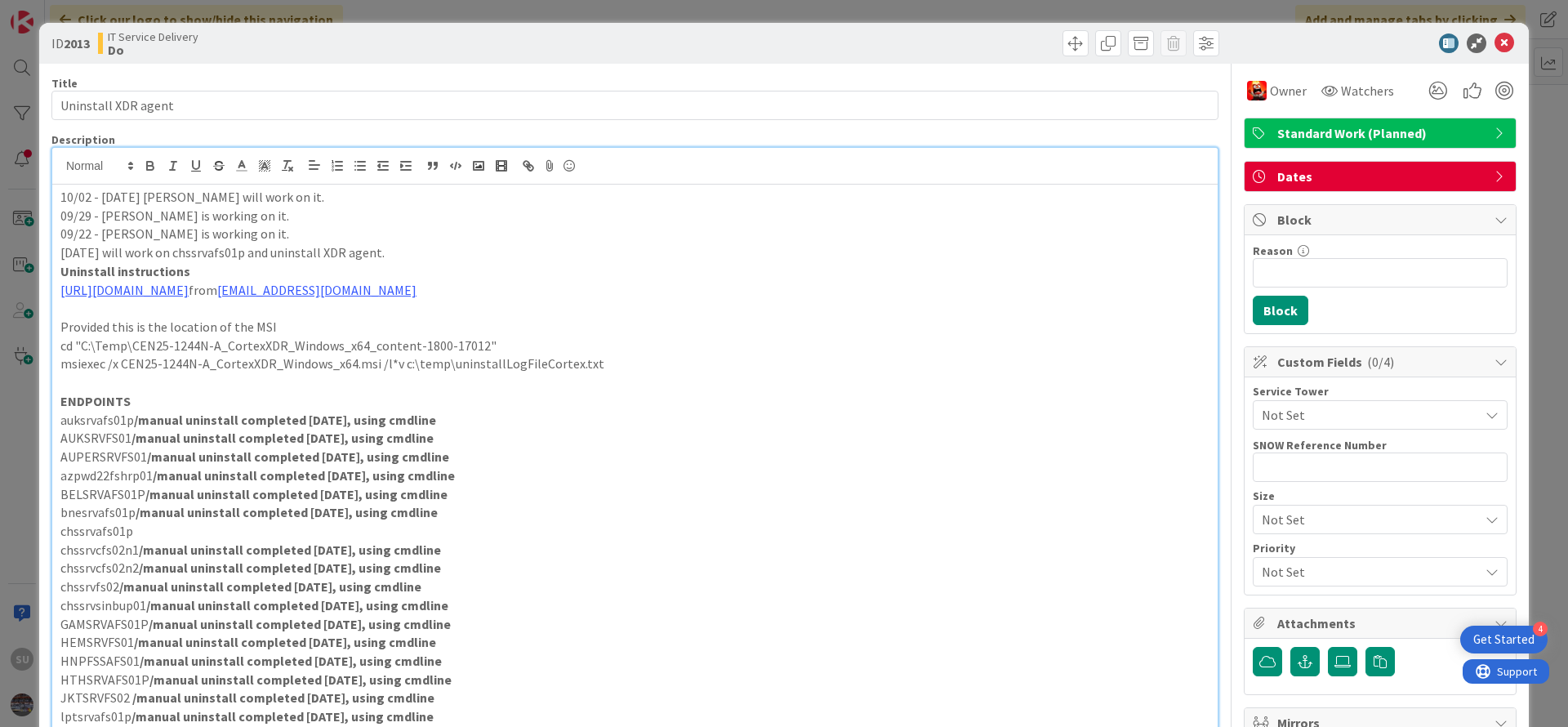
click at [56, 199] on div "10/02 - [DATE] [PERSON_NAME] will work on it. 09/29 - [PERSON_NAME] is working …" at bounding box center [635, 538] width 1165 height 707
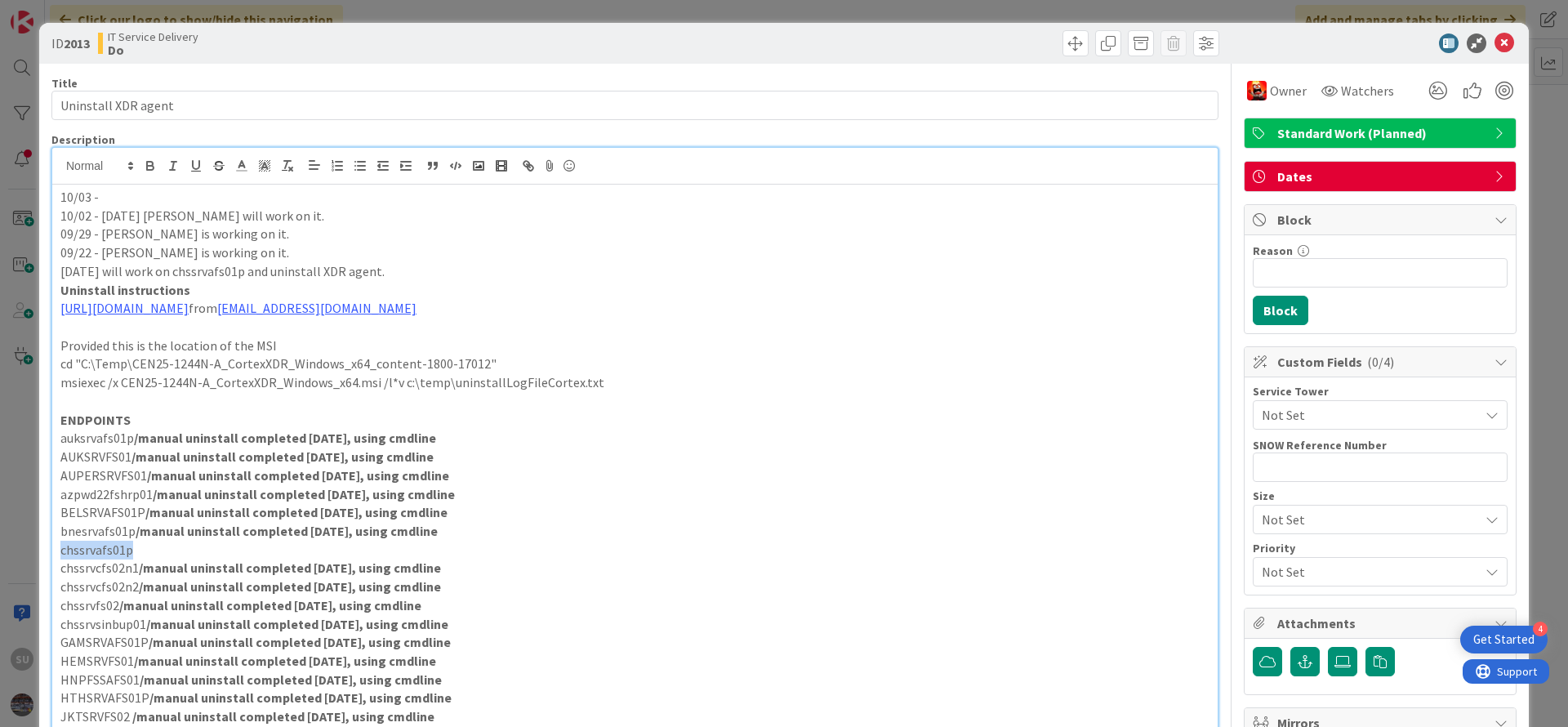
drag, startPoint x: 146, startPoint y: 550, endPoint x: 83, endPoint y: 579, distance: 69.4
click at [1494, 41] on icon at bounding box center [1503, 43] width 20 height 20
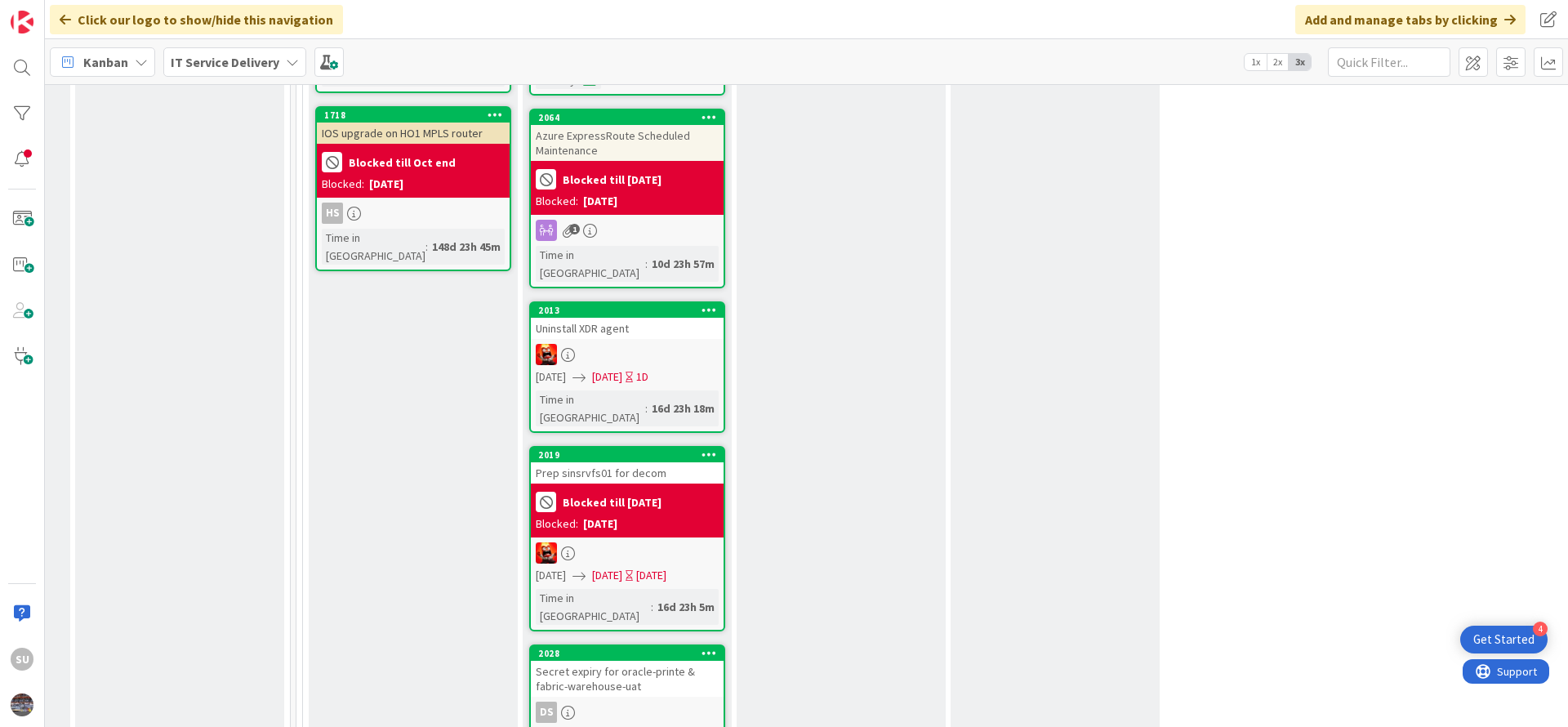
click at [646, 543] on div at bounding box center [627, 553] width 192 height 21
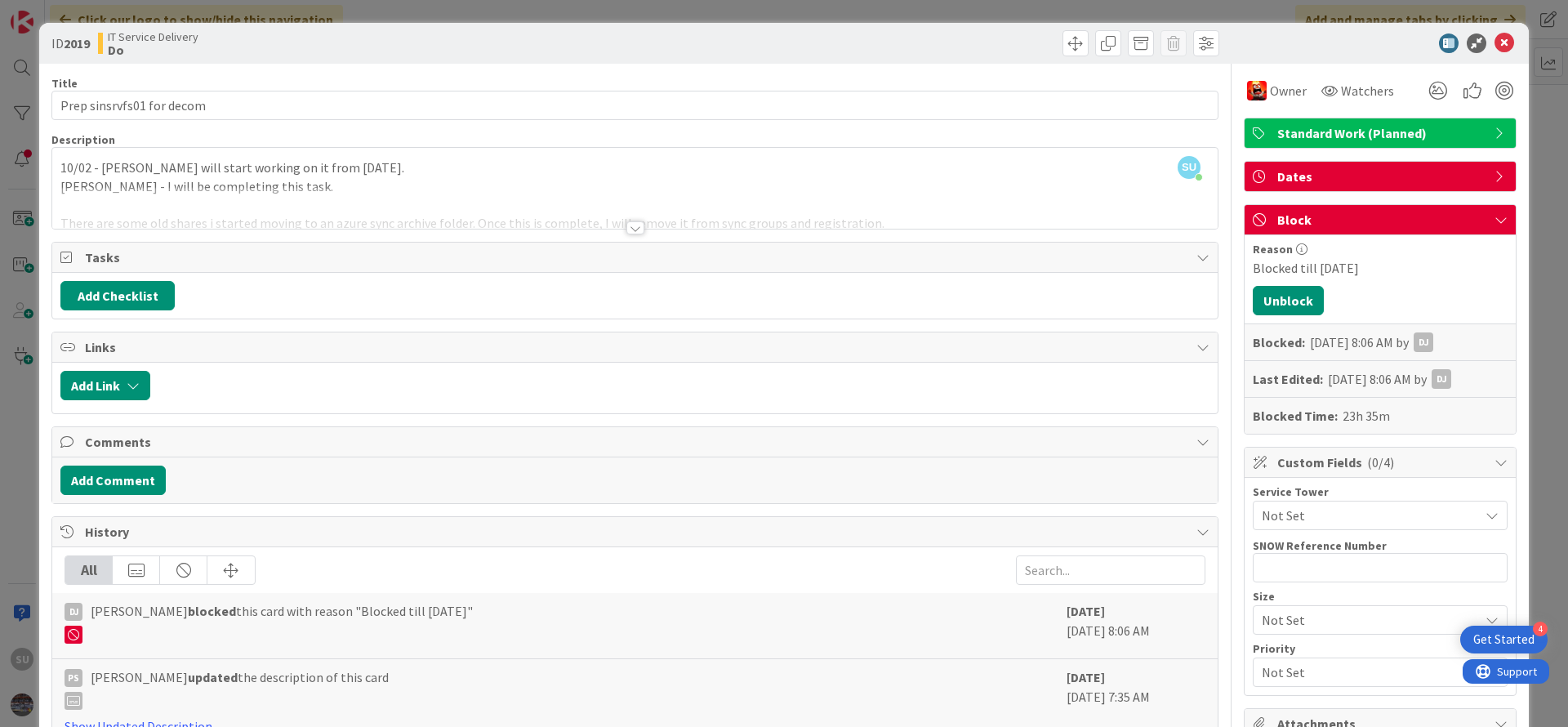
click at [626, 230] on div at bounding box center [635, 228] width 18 height 13
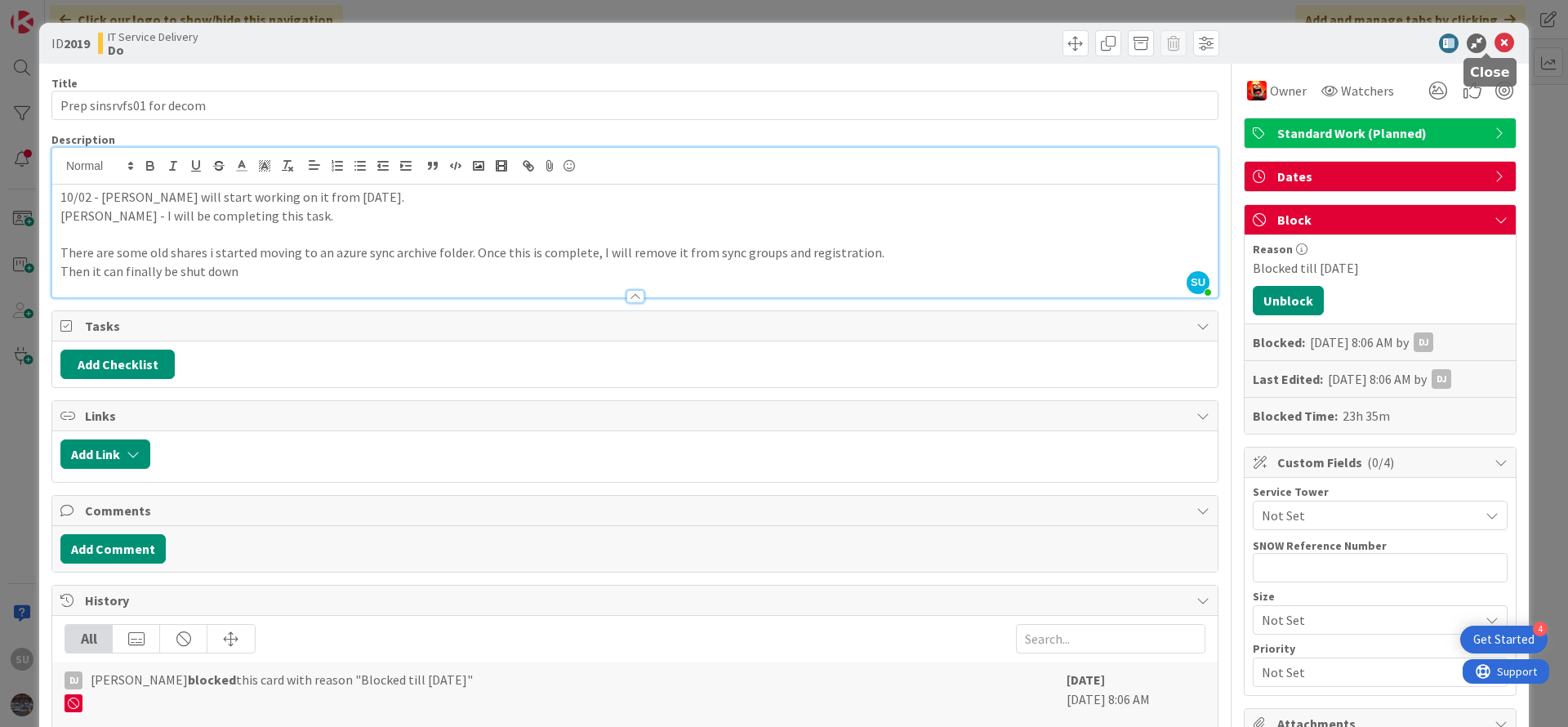
click at [1494, 39] on icon at bounding box center [1503, 43] width 20 height 20
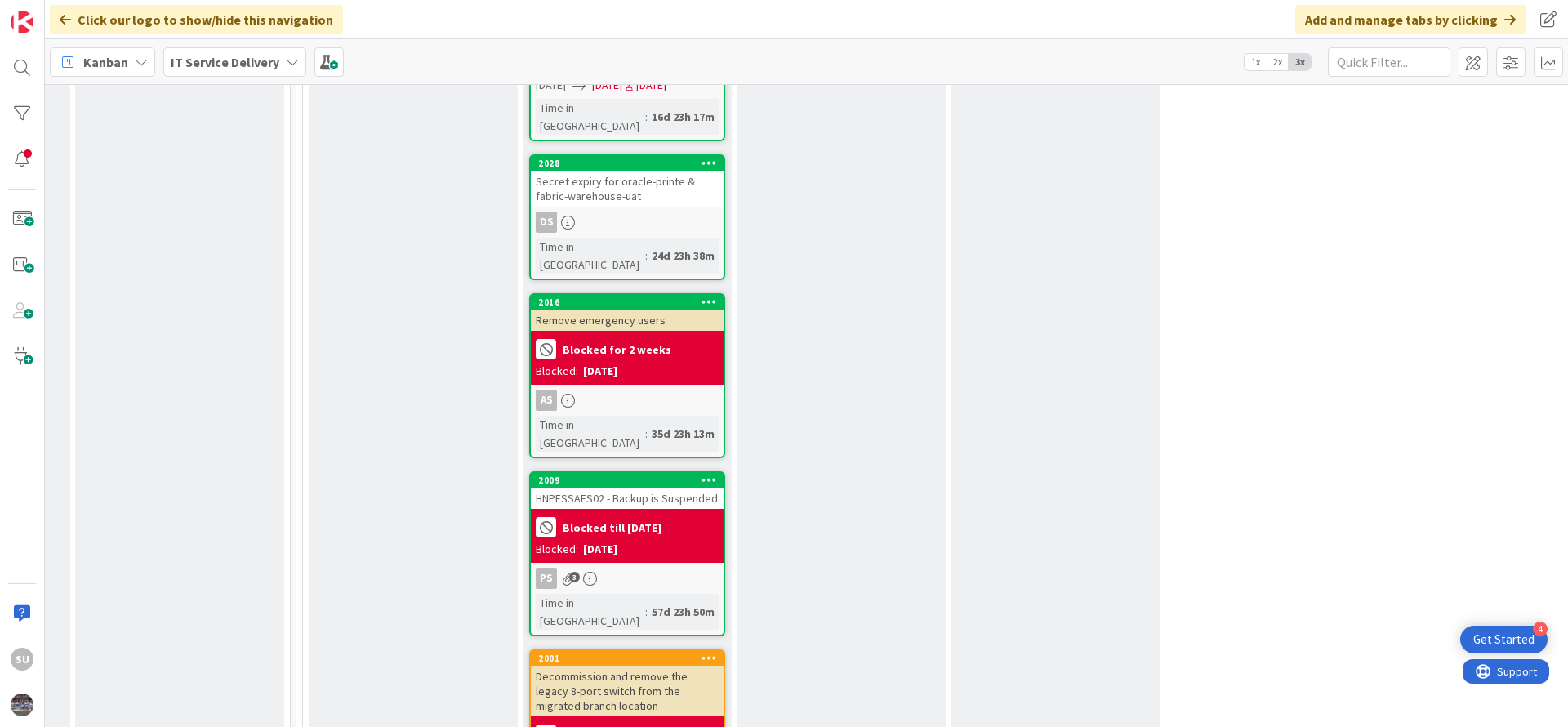
click at [645, 568] on div "PS 3" at bounding box center [627, 578] width 192 height 21
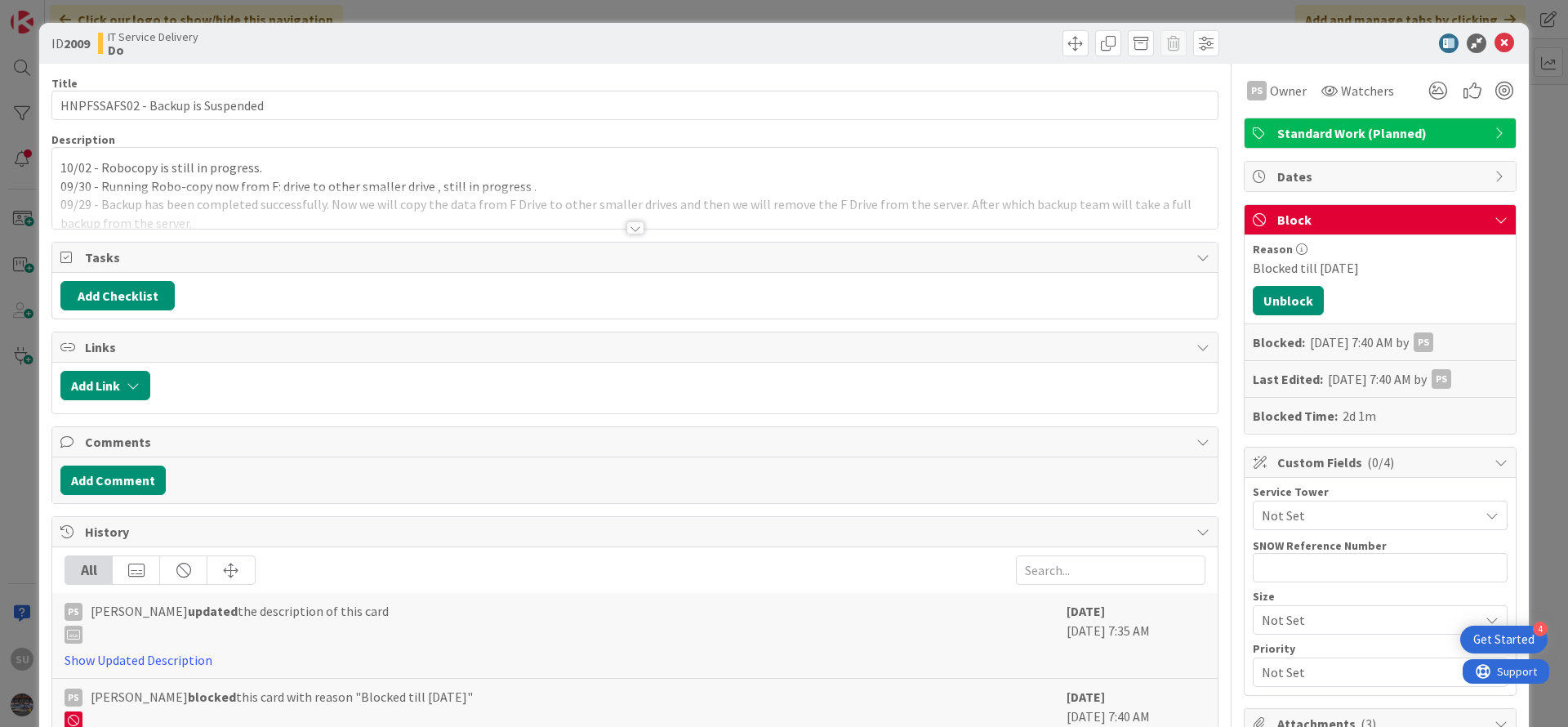
click at [626, 233] on div at bounding box center [635, 228] width 18 height 13
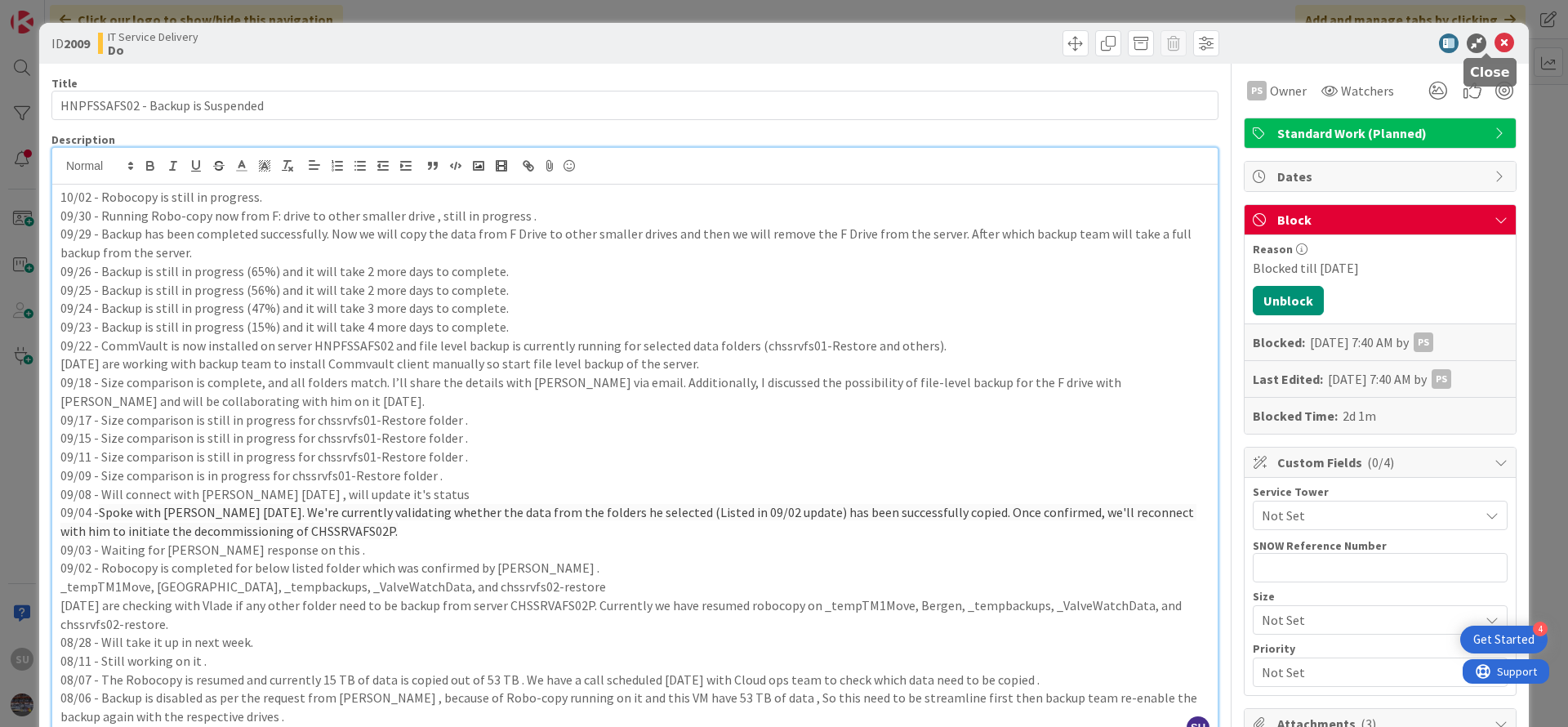
click at [1494, 42] on icon at bounding box center [1503, 43] width 20 height 20
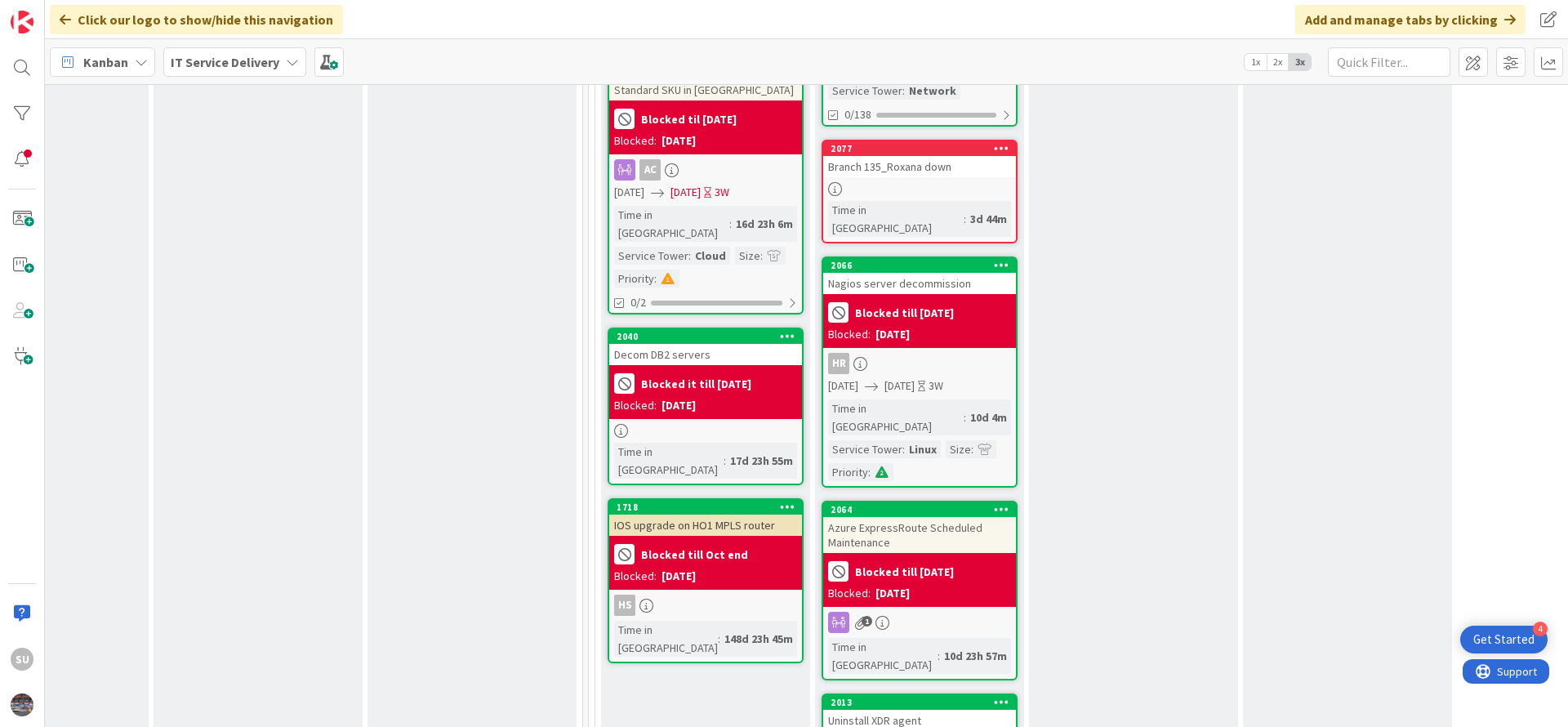
scroll to position [1226, 545]
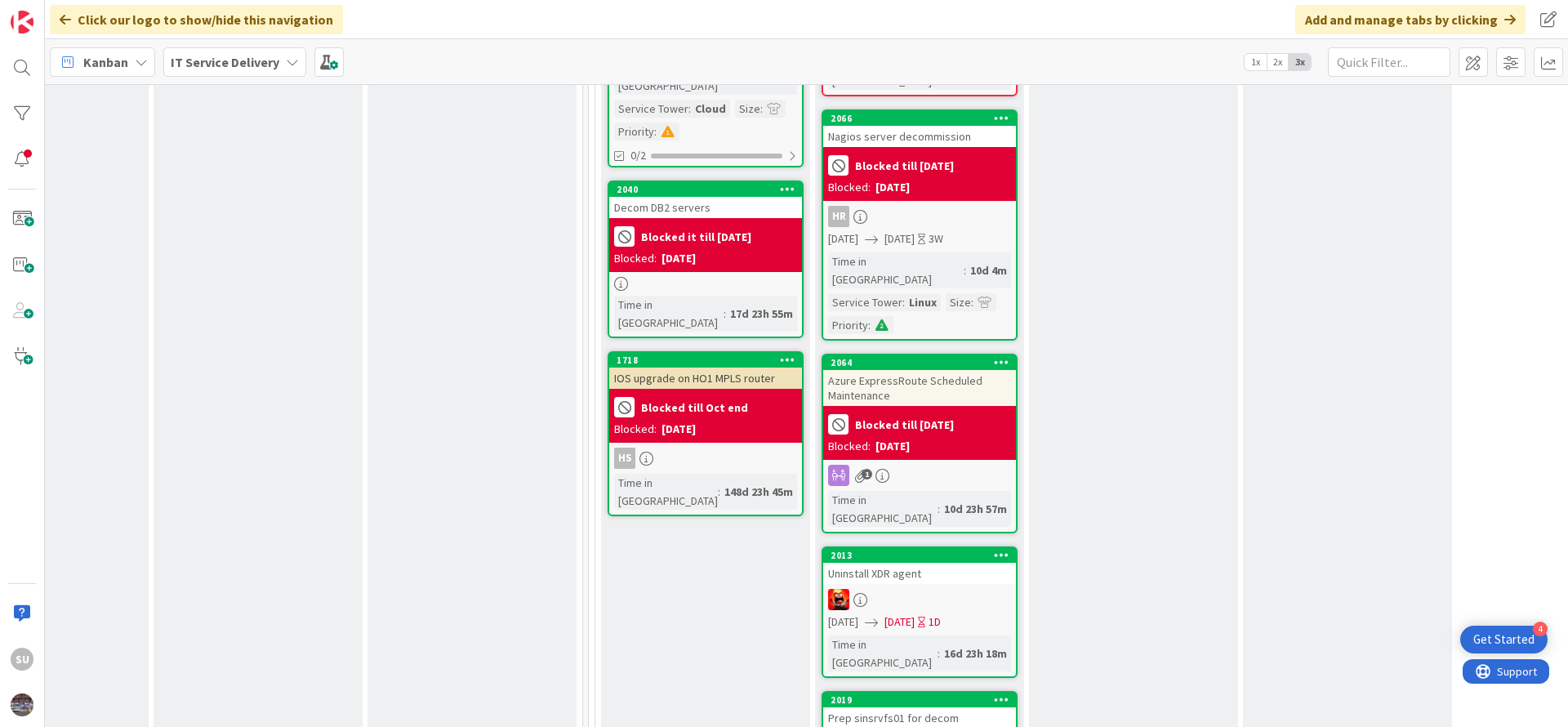
click at [900, 589] on div at bounding box center [919, 599] width 192 height 21
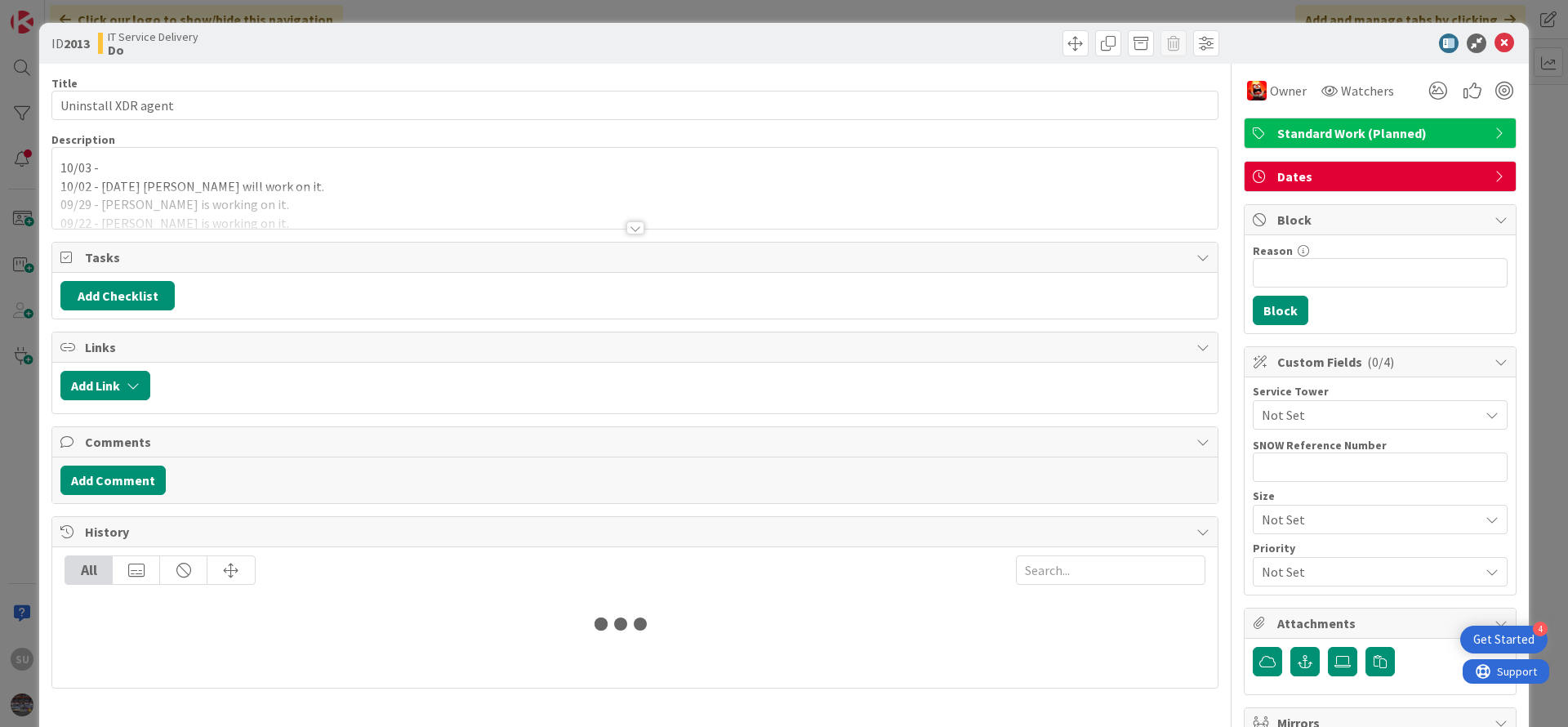
click at [626, 231] on div at bounding box center [635, 228] width 18 height 13
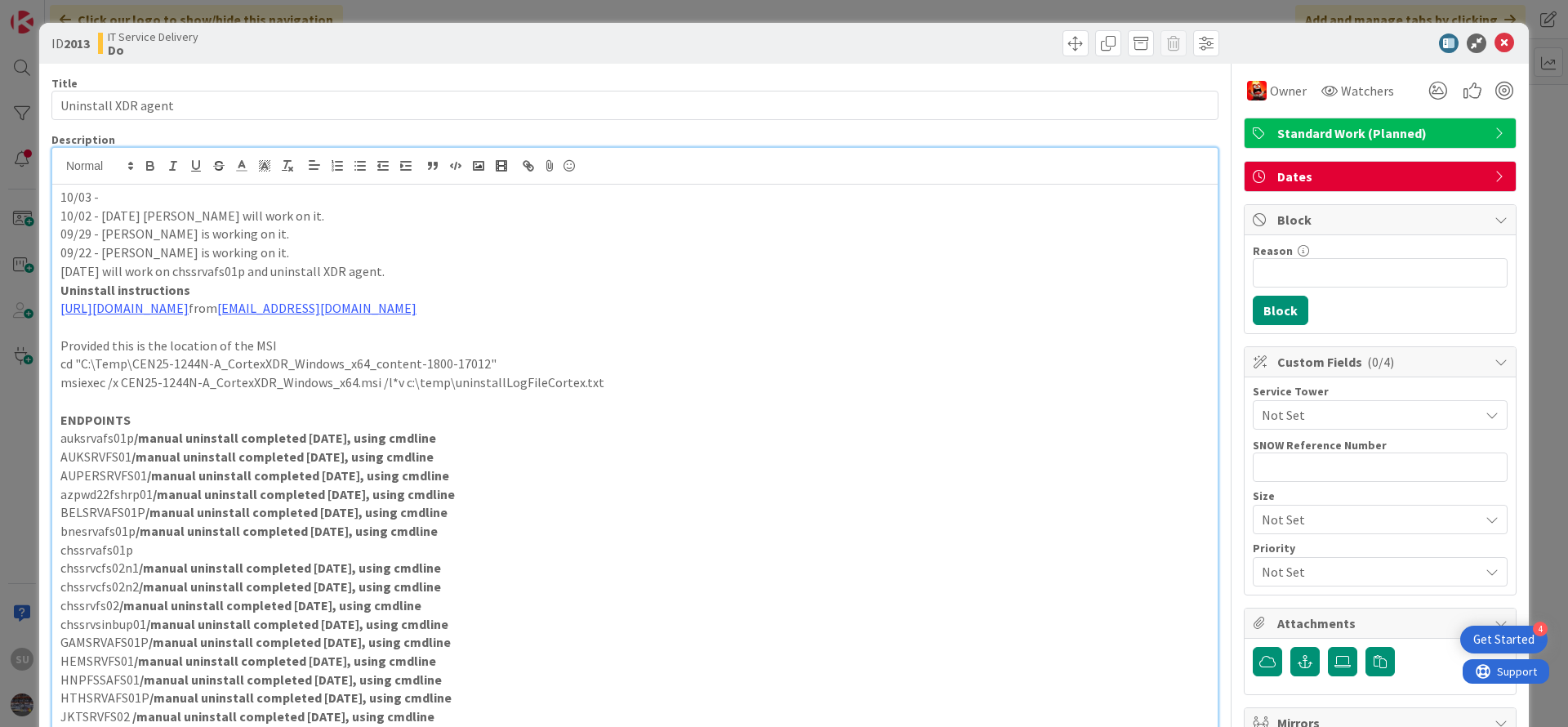
click at [122, 193] on p "10/03 -" at bounding box center [635, 198] width 1149 height 19
click at [118, 200] on p "10/03 -" at bounding box center [635, 198] width 1149 height 19
